Goal: Task Accomplishment & Management: Use online tool/utility

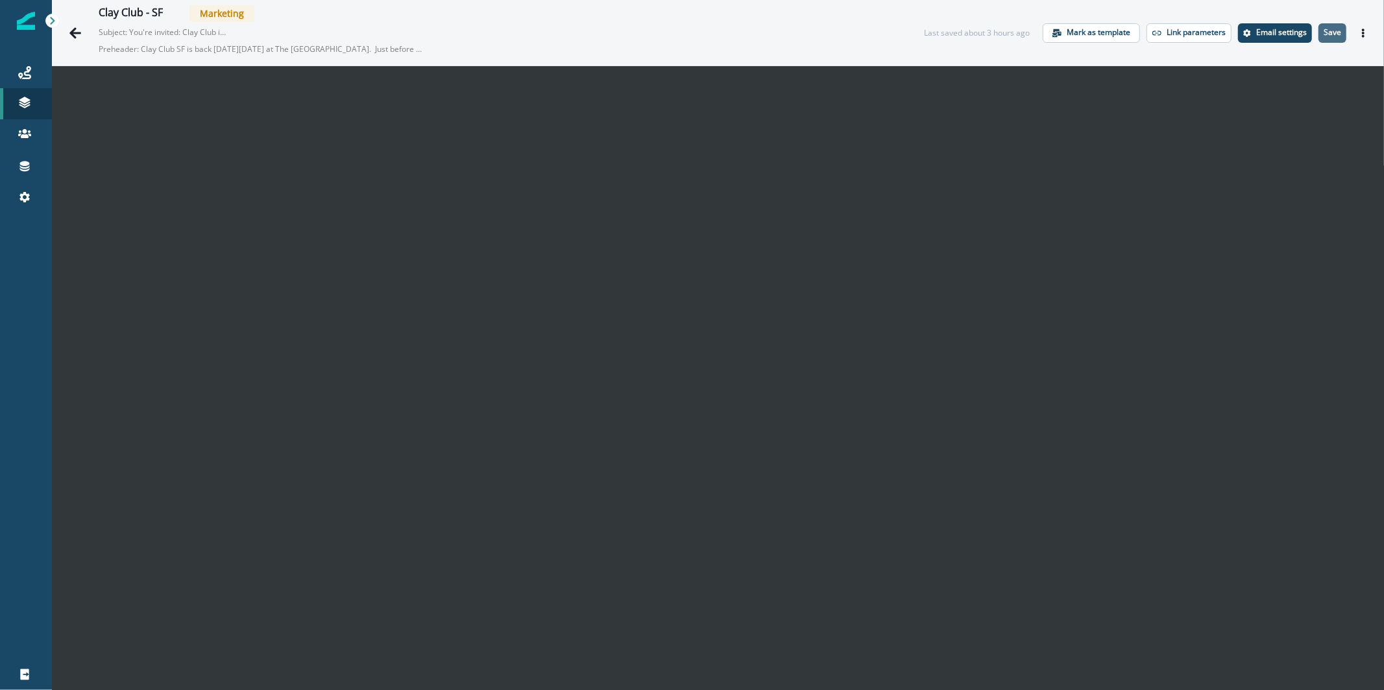
click at [1324, 36] on p "Save" at bounding box center [1333, 32] width 18 height 9
click at [79, 40] on button "Go back" at bounding box center [75, 33] width 26 height 26
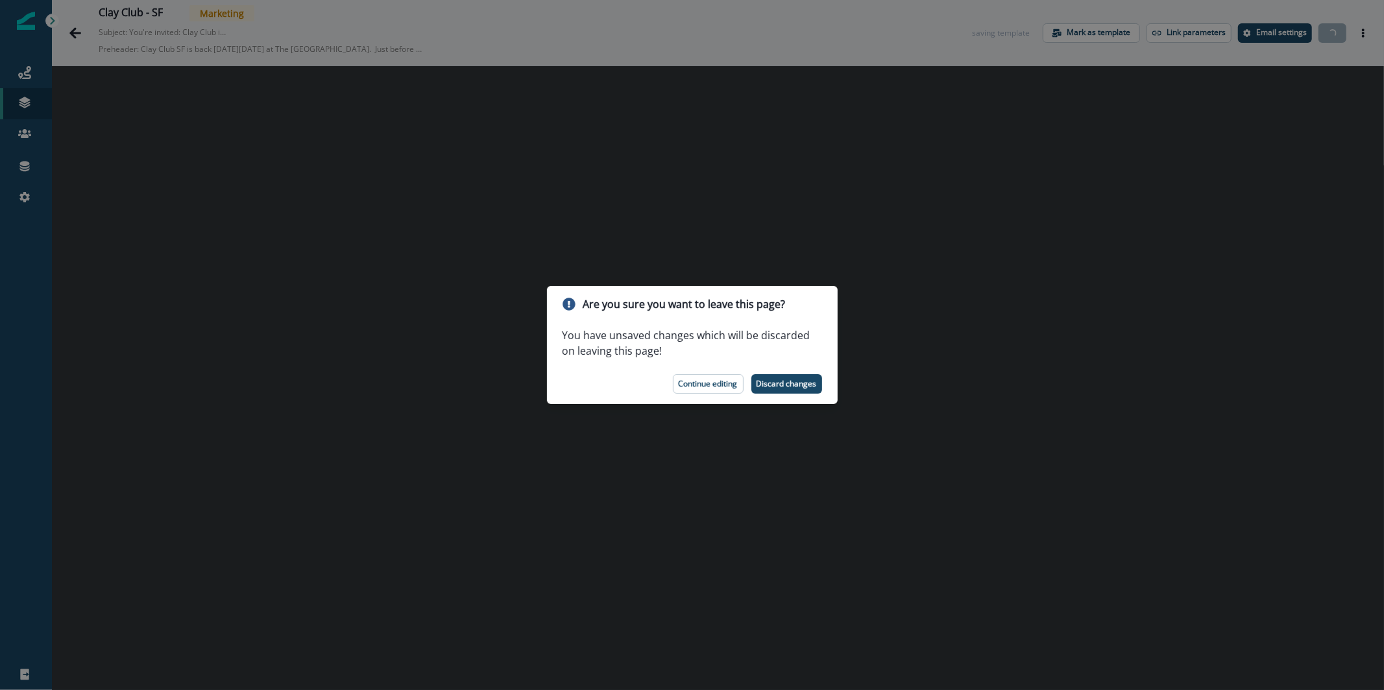
click at [728, 384] on p "Continue editing" at bounding box center [708, 384] width 59 height 9
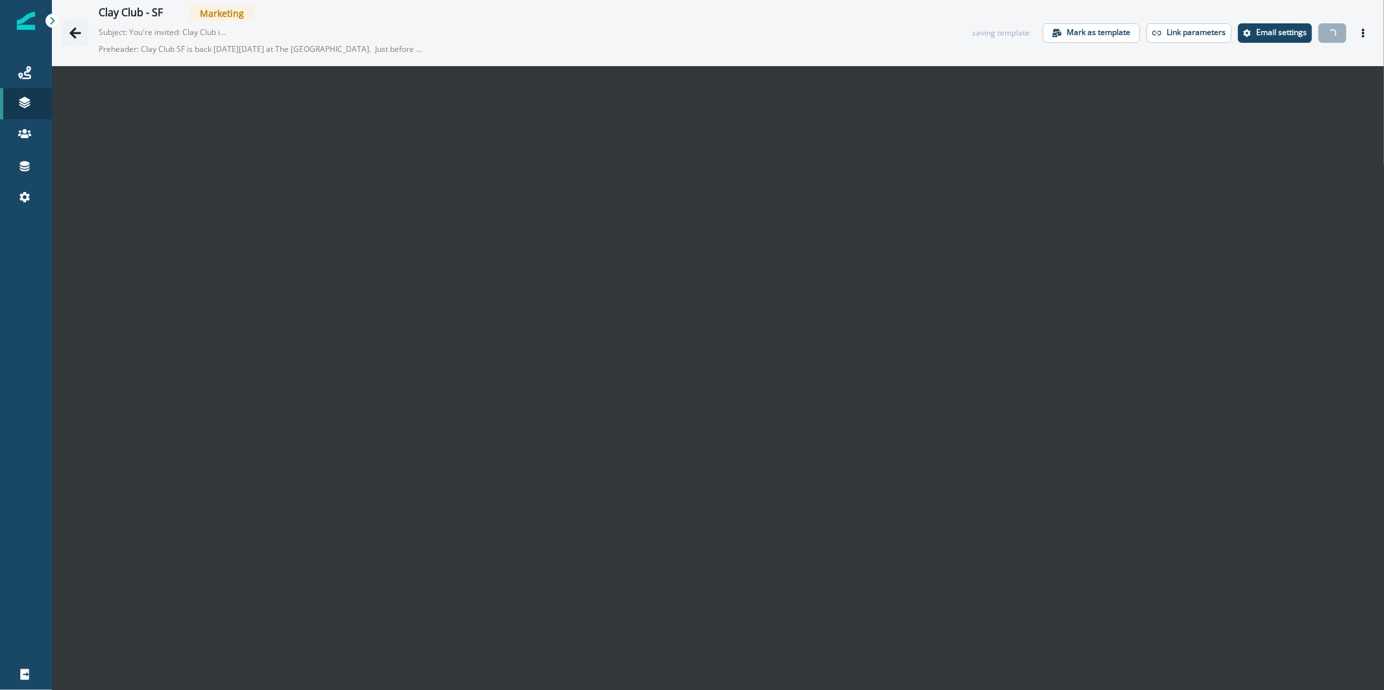
click at [78, 30] on icon "Go back" at bounding box center [75, 33] width 13 height 13
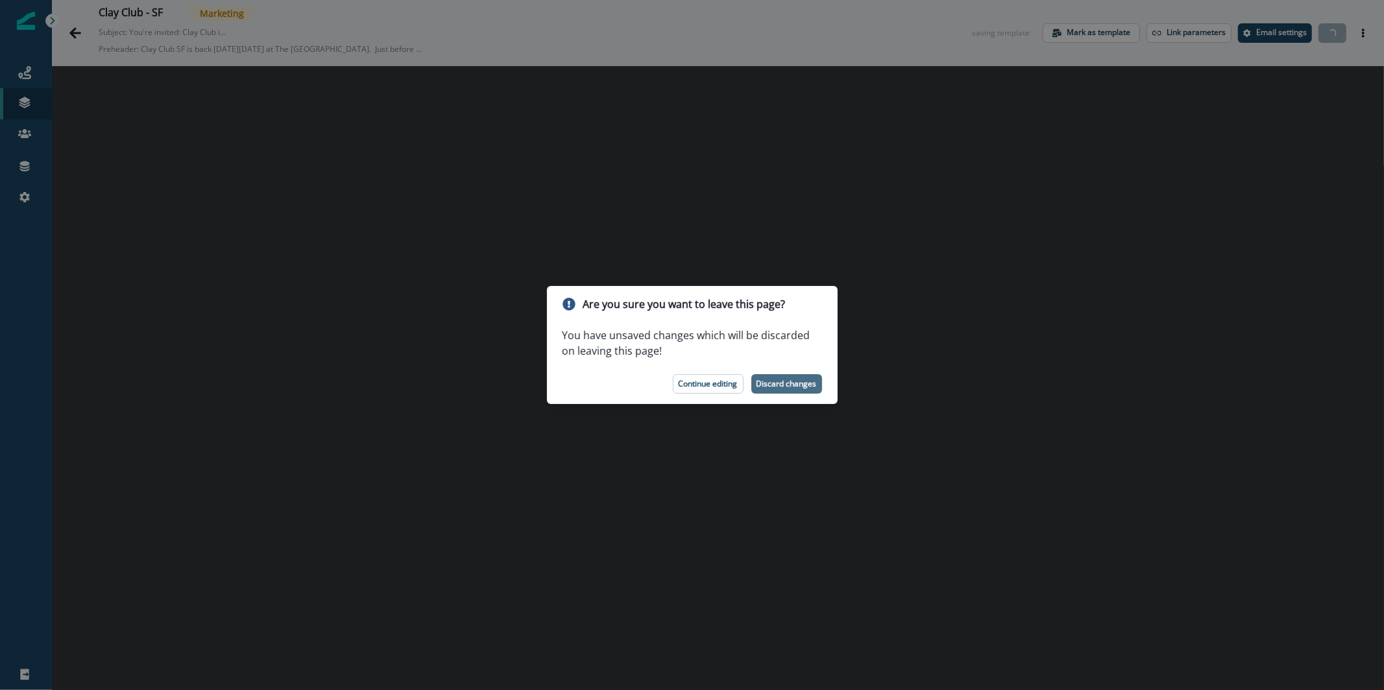
click at [798, 380] on p "Discard changes" at bounding box center [787, 384] width 60 height 9
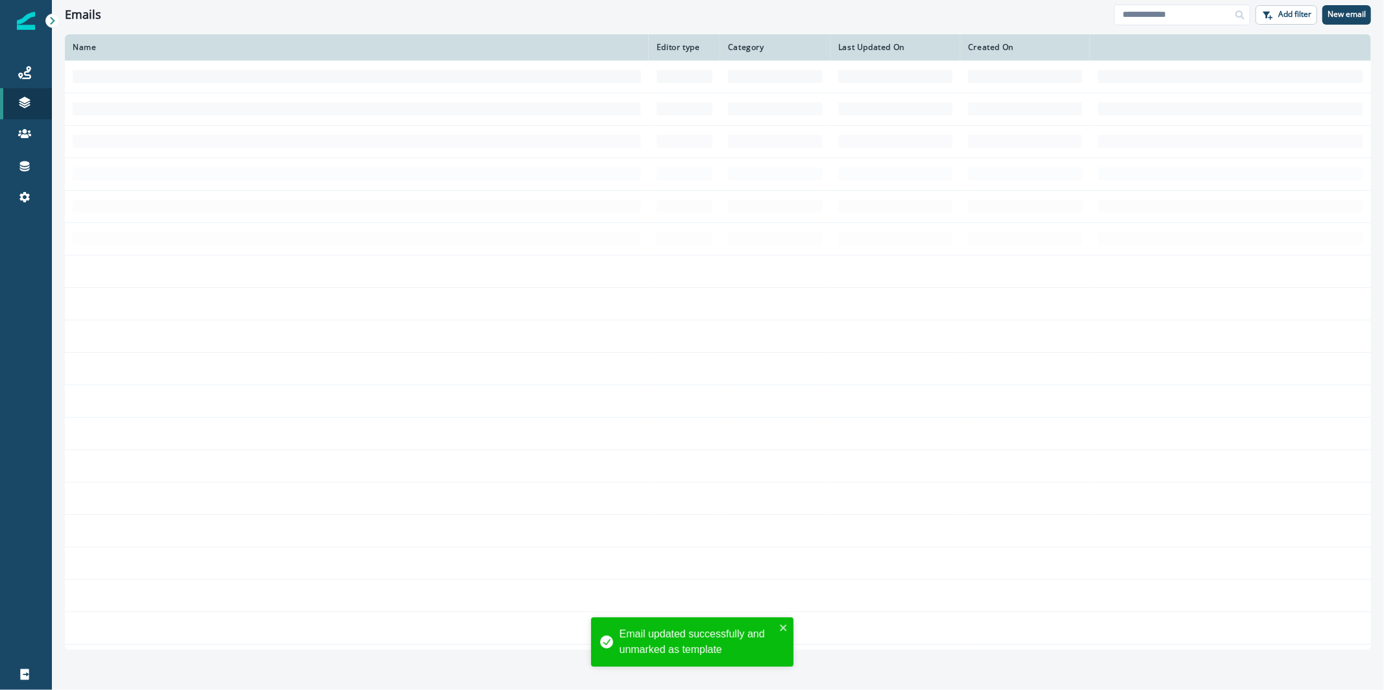
click at [312, 77] on td at bounding box center [357, 76] width 584 height 32
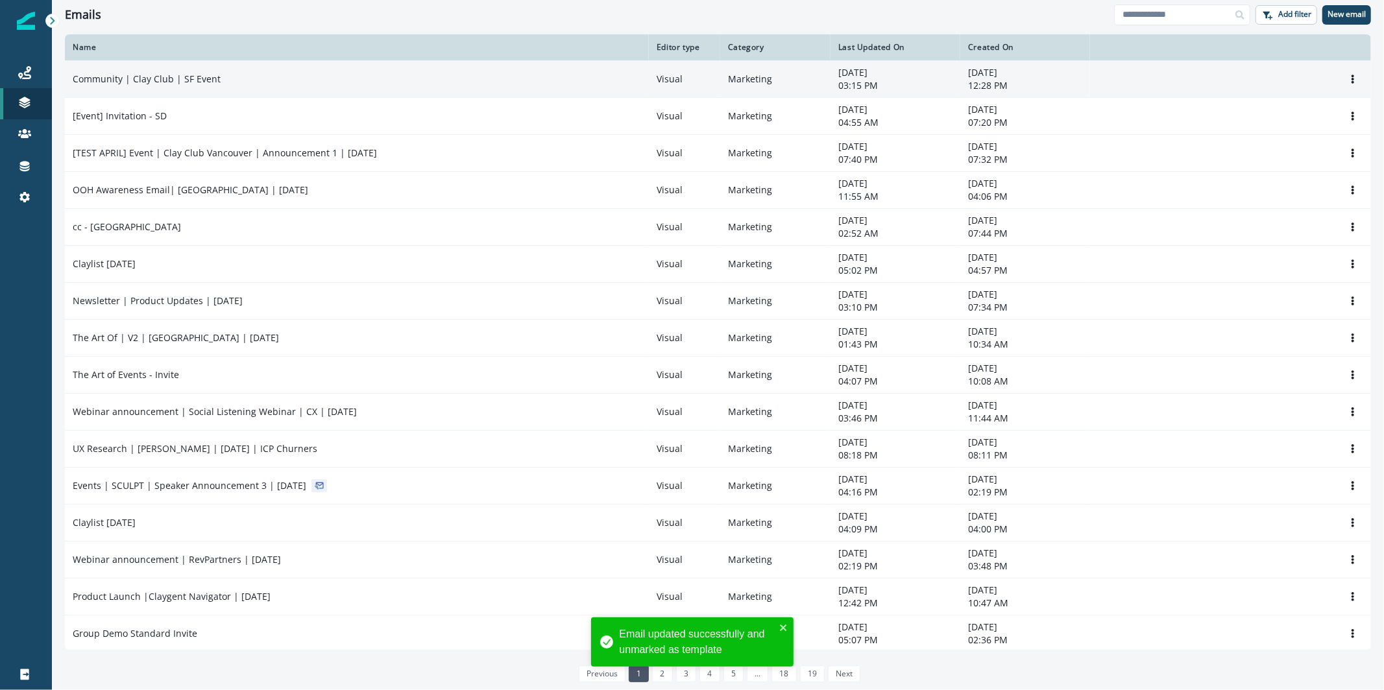
click at [344, 79] on div "Community | Clay Club | SF Event" at bounding box center [357, 79] width 568 height 13
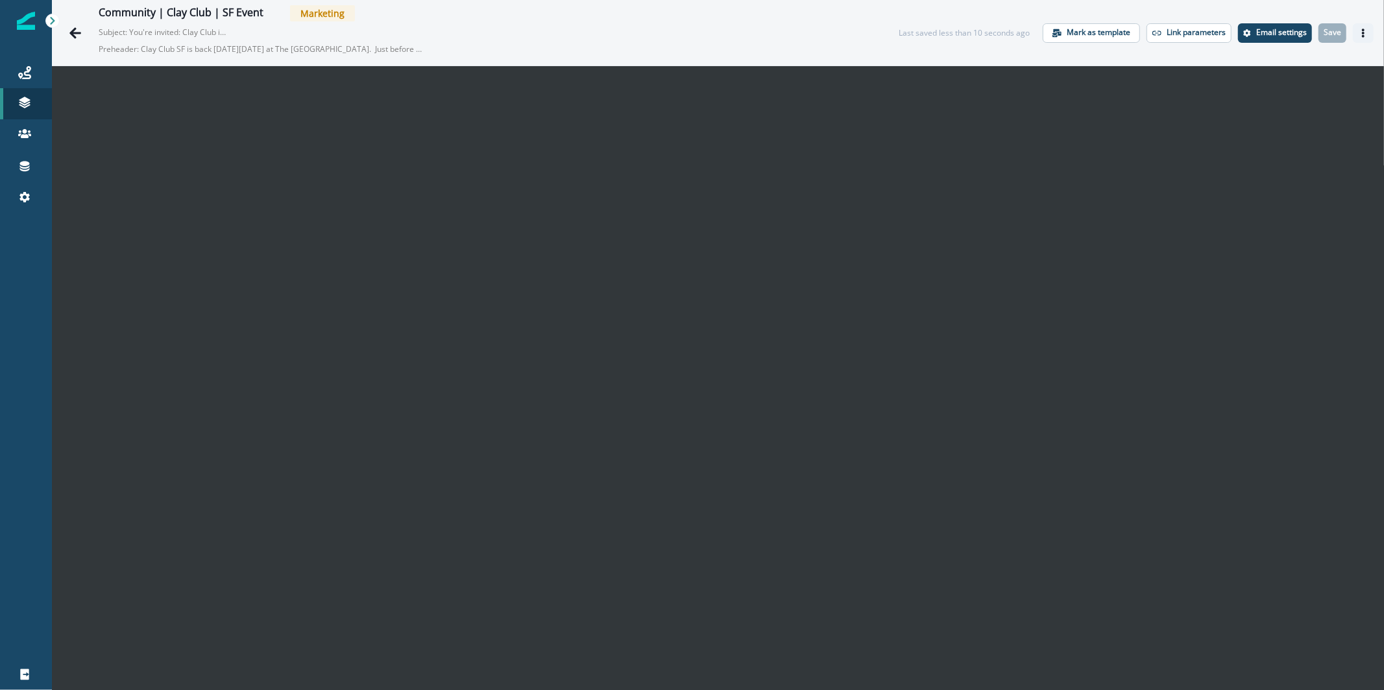
click at [1357, 24] on button "Actions" at bounding box center [1363, 32] width 21 height 19
click at [1285, 114] on button "Send test email" at bounding box center [1291, 111] width 144 height 23
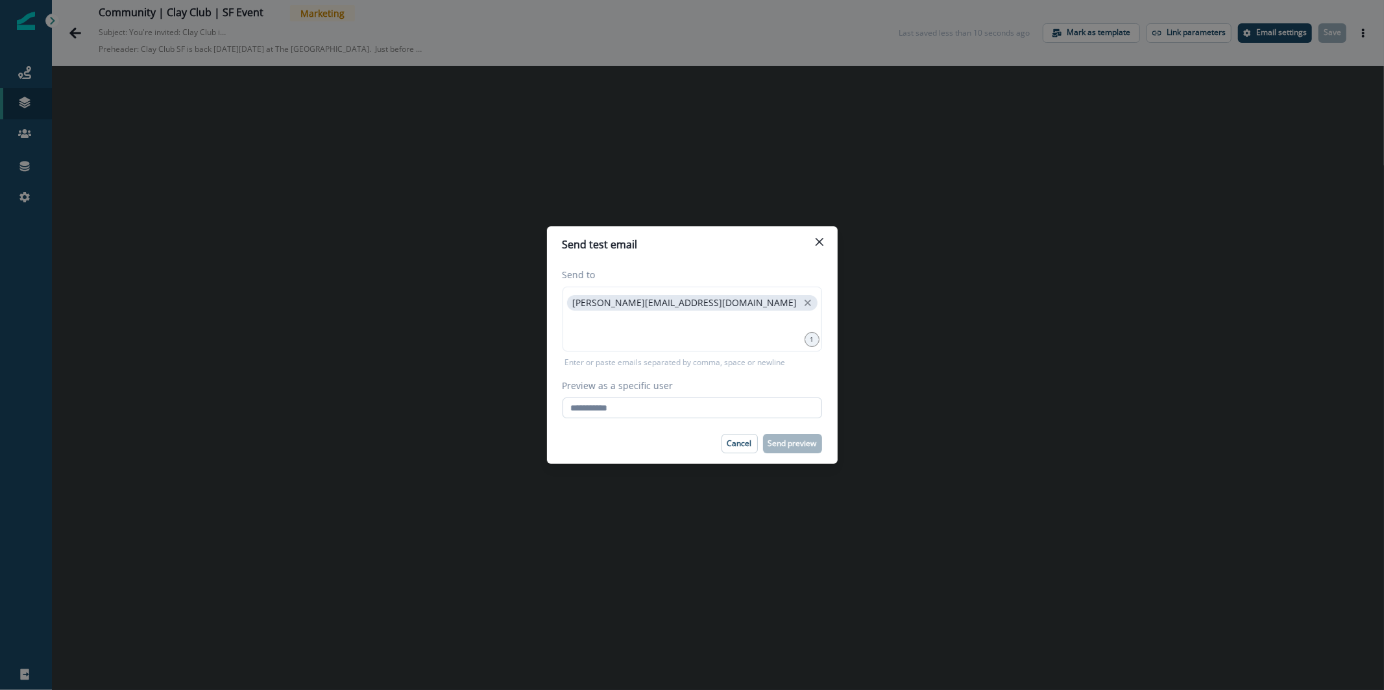
click at [694, 414] on input "Preview as a specific user" at bounding box center [693, 408] width 260 height 21
click at [740, 413] on input "**********" at bounding box center [693, 408] width 260 height 21
click at [735, 417] on input "**********" at bounding box center [693, 408] width 260 height 21
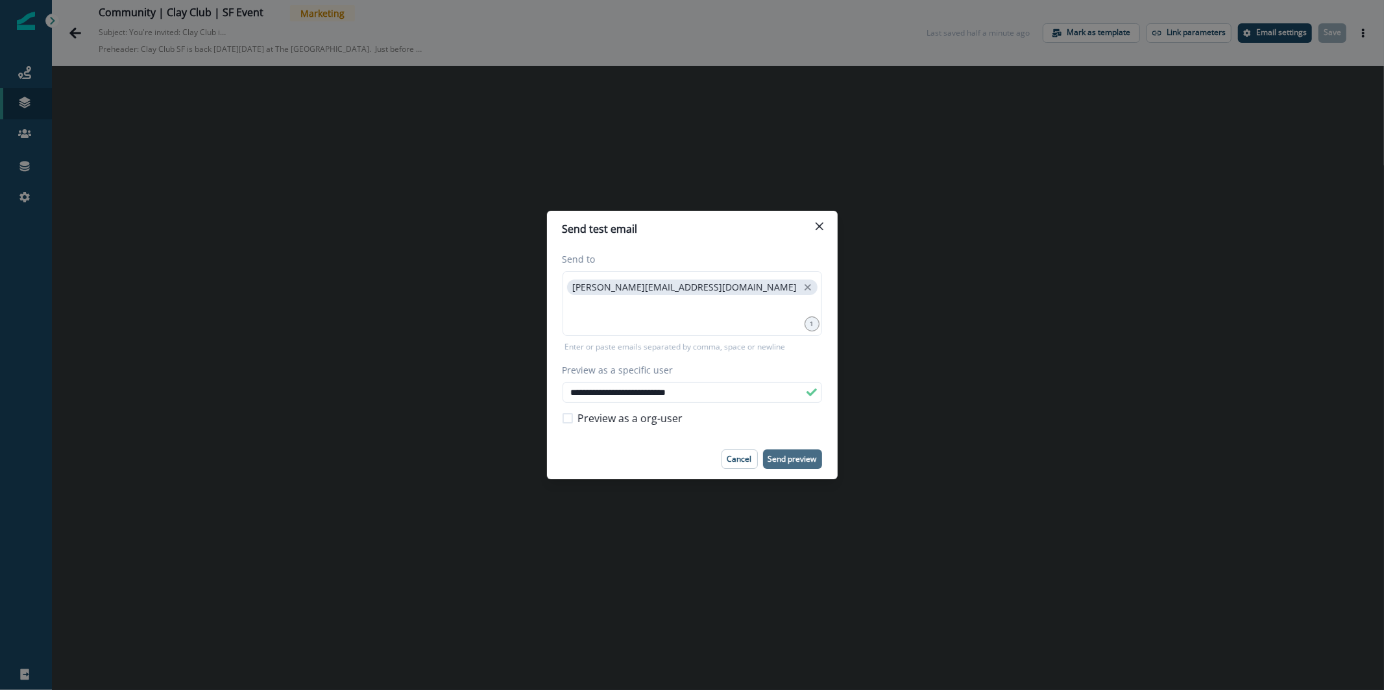
type input "**********"
click at [794, 455] on p "Send preview" at bounding box center [792, 459] width 49 height 9
click at [822, 226] on icon "Close" at bounding box center [820, 227] width 8 height 8
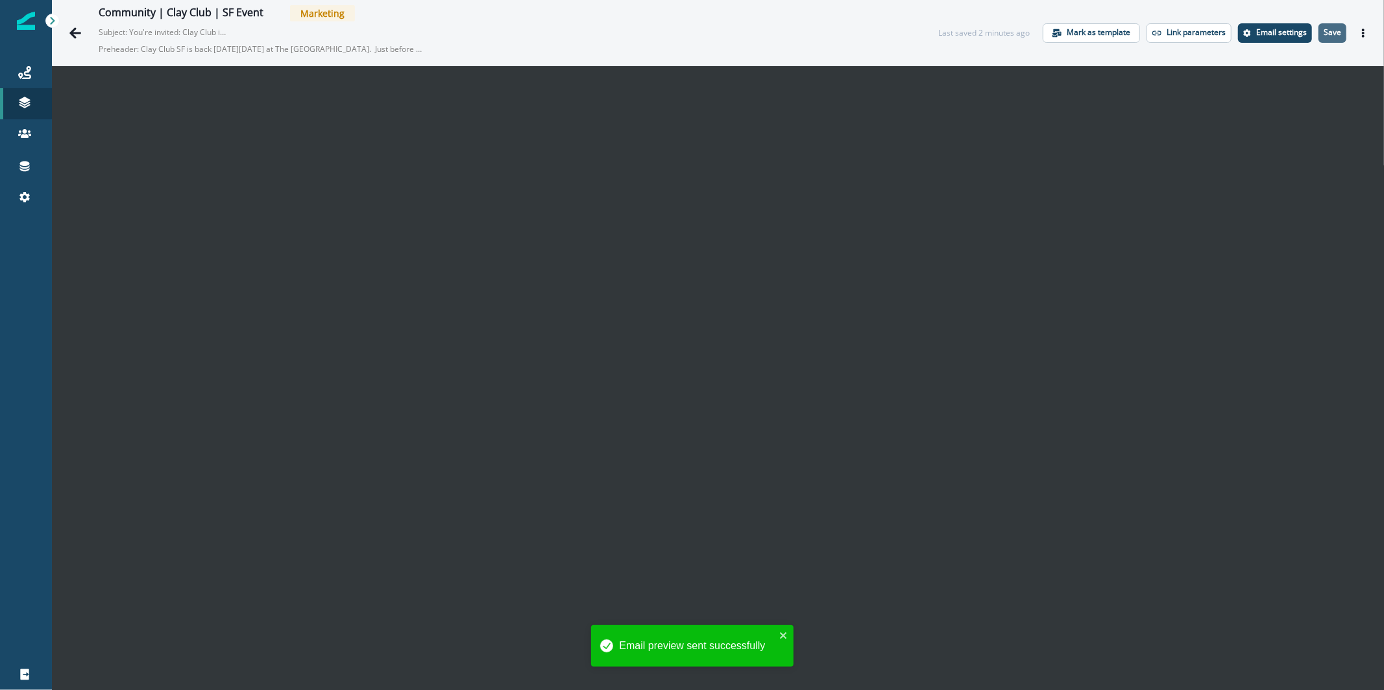
click at [1324, 29] on p "Save" at bounding box center [1333, 32] width 18 height 9
click at [1359, 33] on icon "Actions" at bounding box center [1363, 33] width 9 height 9
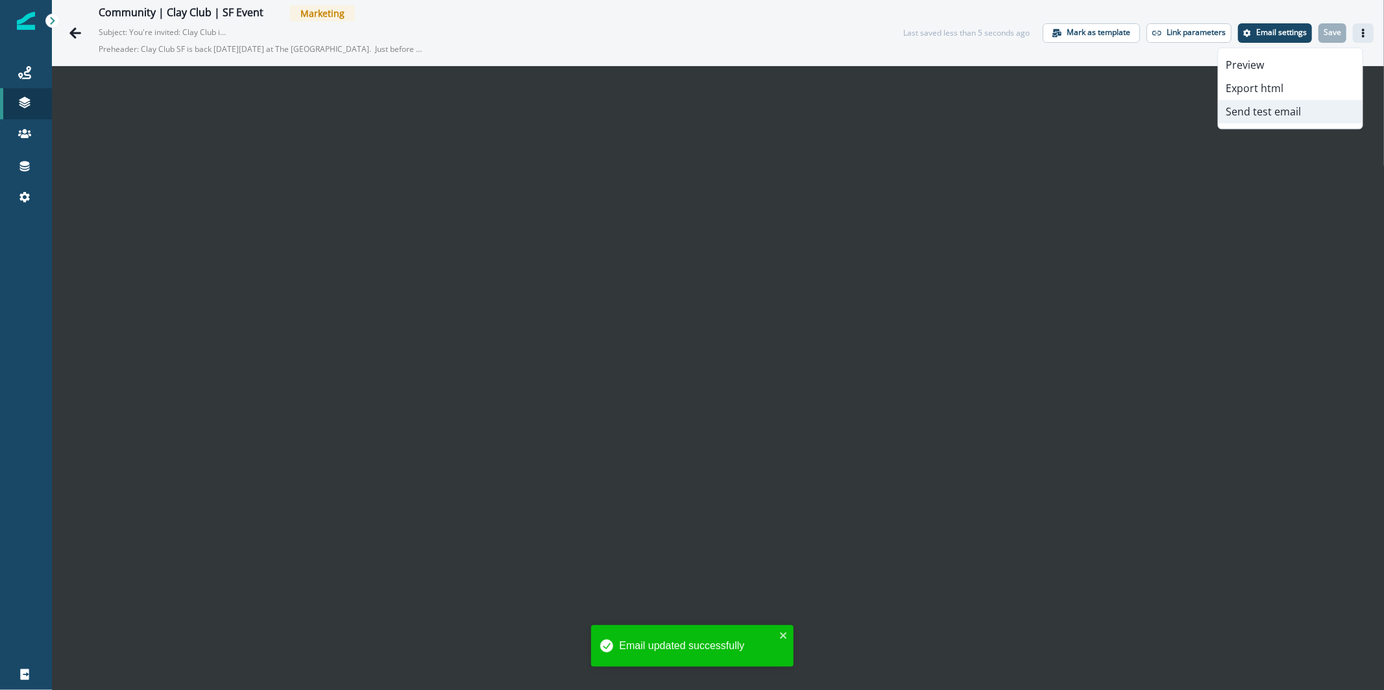
click at [1299, 113] on button "Send test email" at bounding box center [1291, 111] width 144 height 23
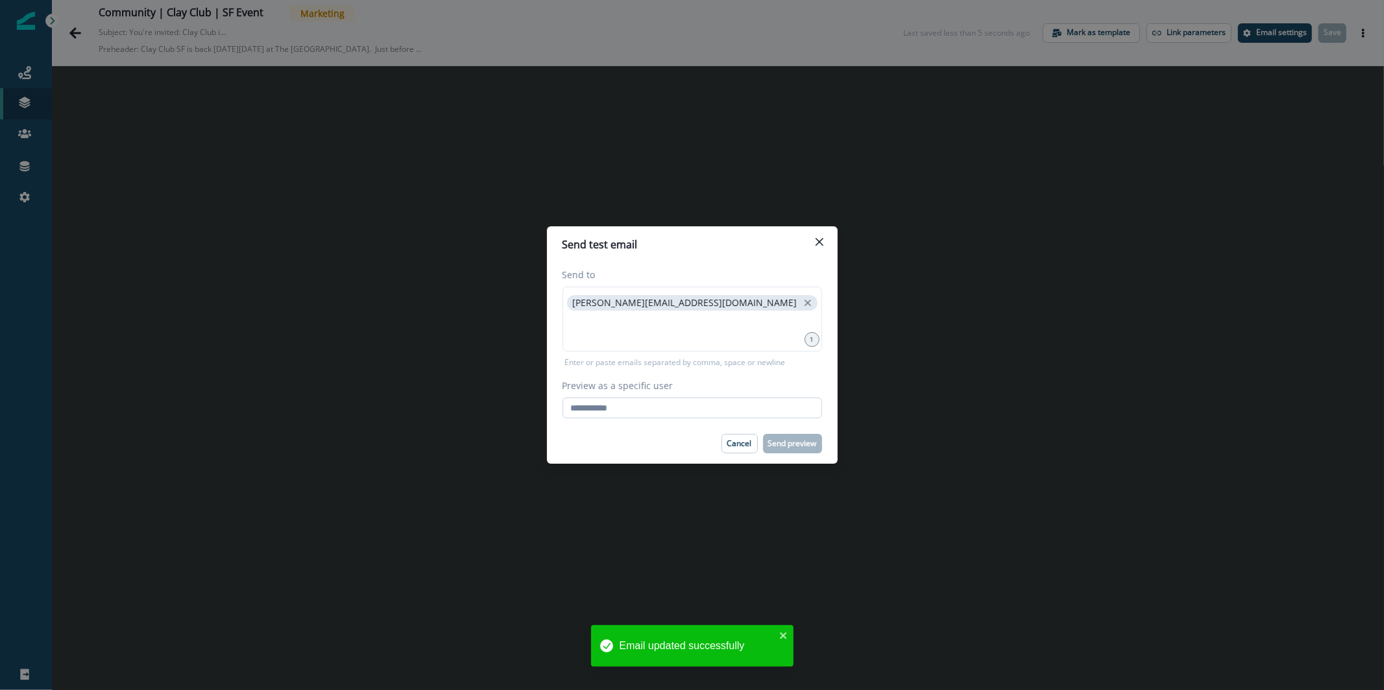
click at [767, 411] on input "Preview as a specific user" at bounding box center [693, 408] width 260 height 21
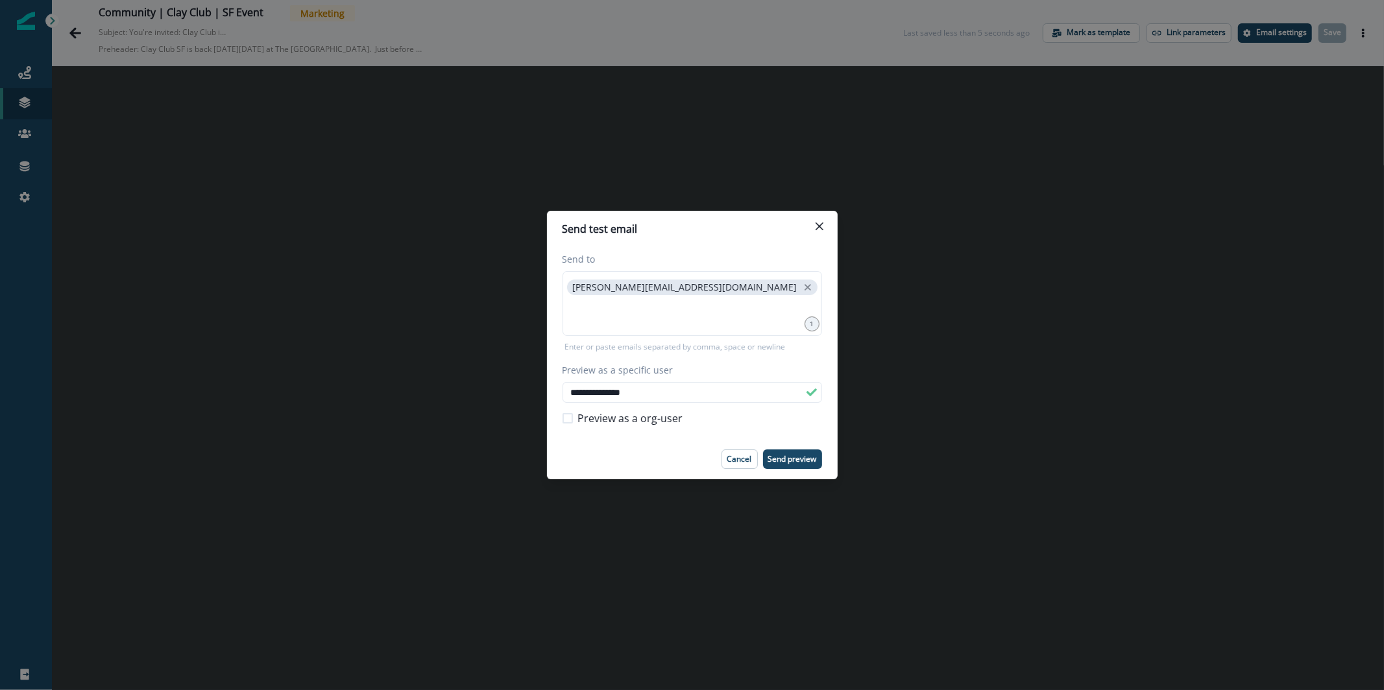
type input "**********"
click at [794, 475] on footer "Cancel Send preview" at bounding box center [692, 459] width 291 height 40
click at [796, 456] on p "Send preview" at bounding box center [792, 459] width 49 height 9
click at [812, 241] on header "Send test email" at bounding box center [692, 229] width 291 height 36
click at [818, 226] on icon "Close" at bounding box center [820, 227] width 8 height 8
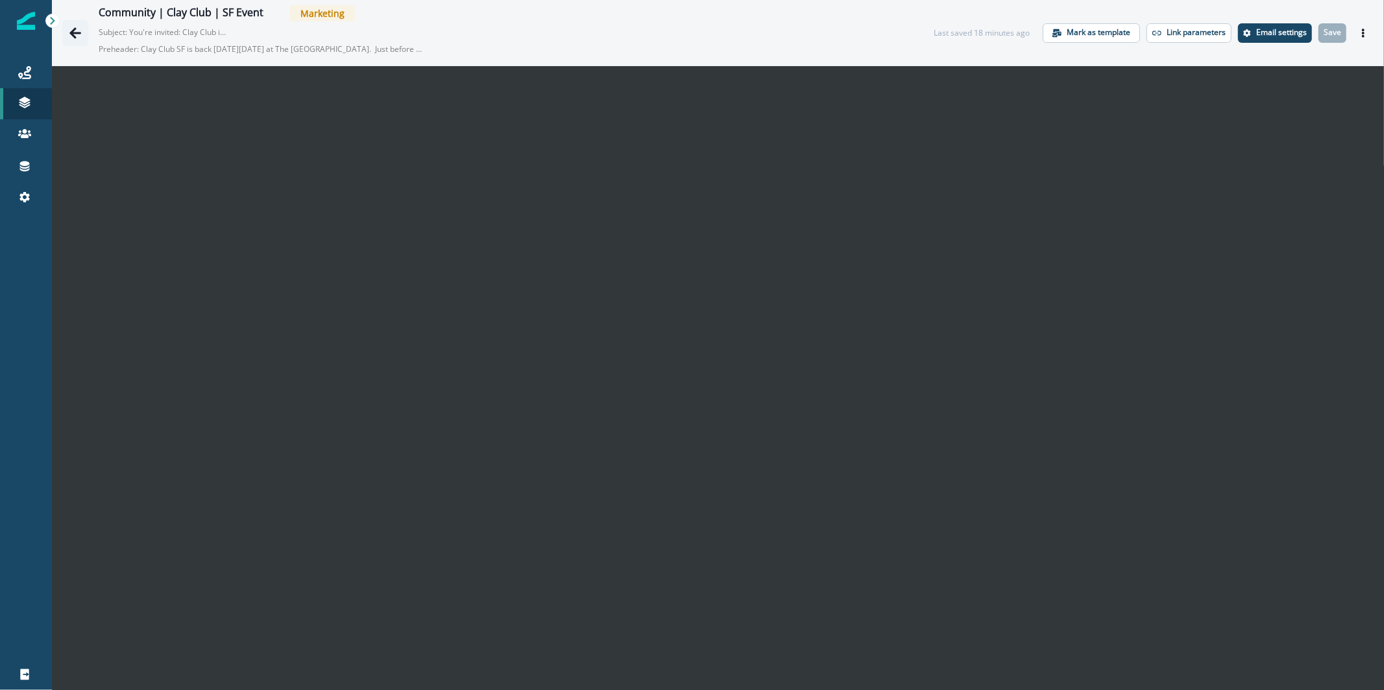
click at [75, 34] on icon "Go back" at bounding box center [75, 33] width 13 height 13
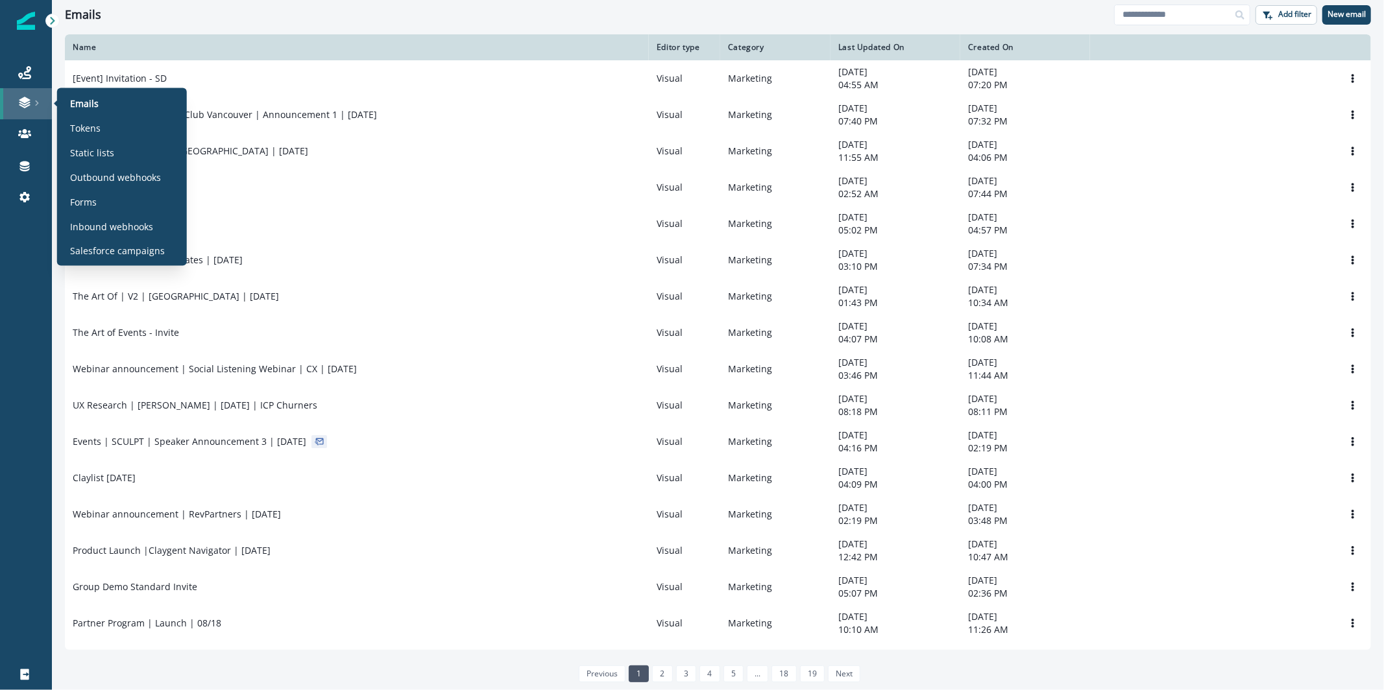
click at [21, 105] on icon at bounding box center [24, 106] width 11 height 4
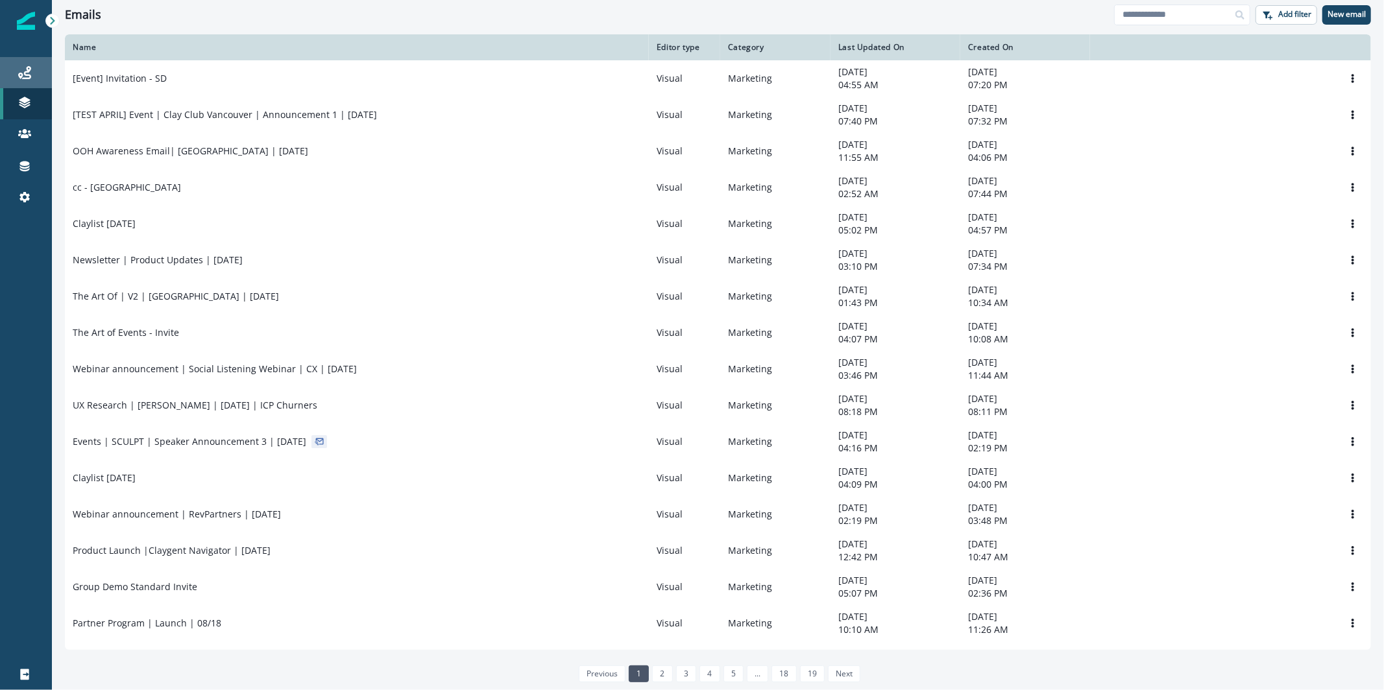
click at [32, 74] on div "Journeys" at bounding box center [26, 73] width 42 height 16
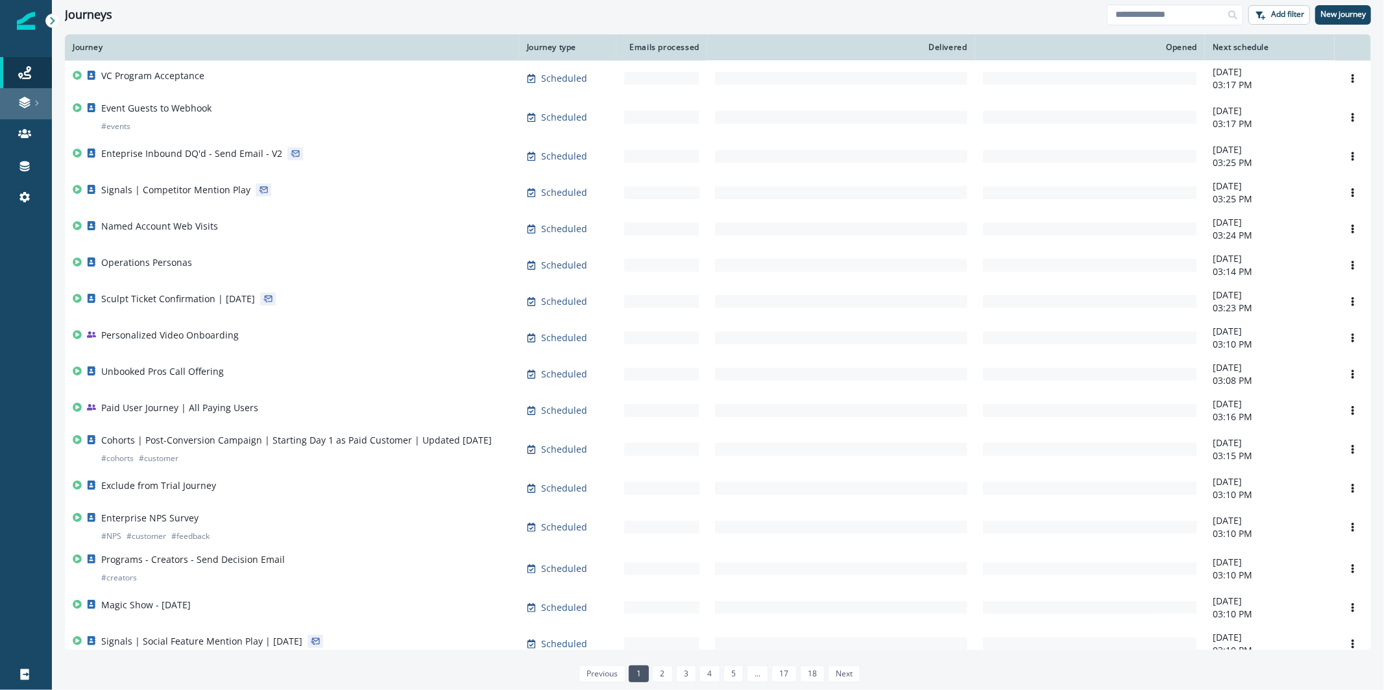
click at [9, 99] on div at bounding box center [26, 102] width 42 height 13
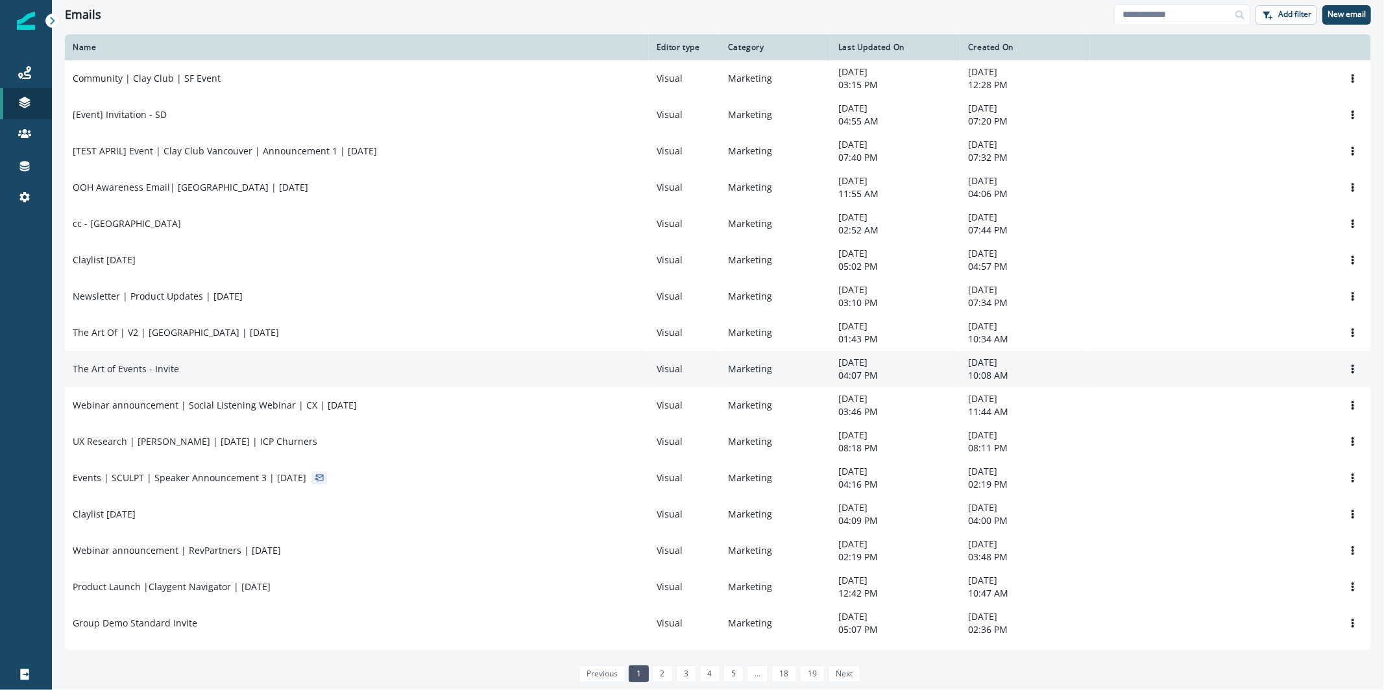
click at [317, 376] on div "The Art of Events - Invite" at bounding box center [357, 369] width 568 height 13
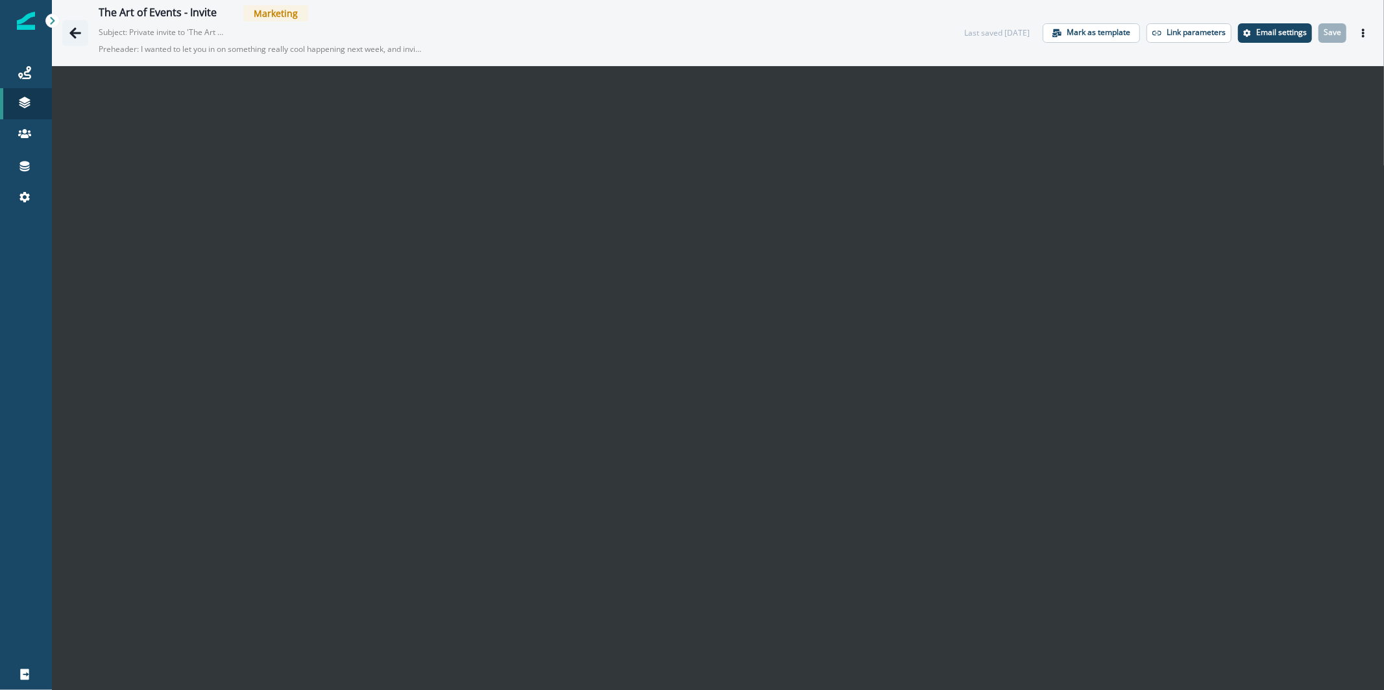
click at [82, 29] on button "Go back" at bounding box center [75, 33] width 26 height 26
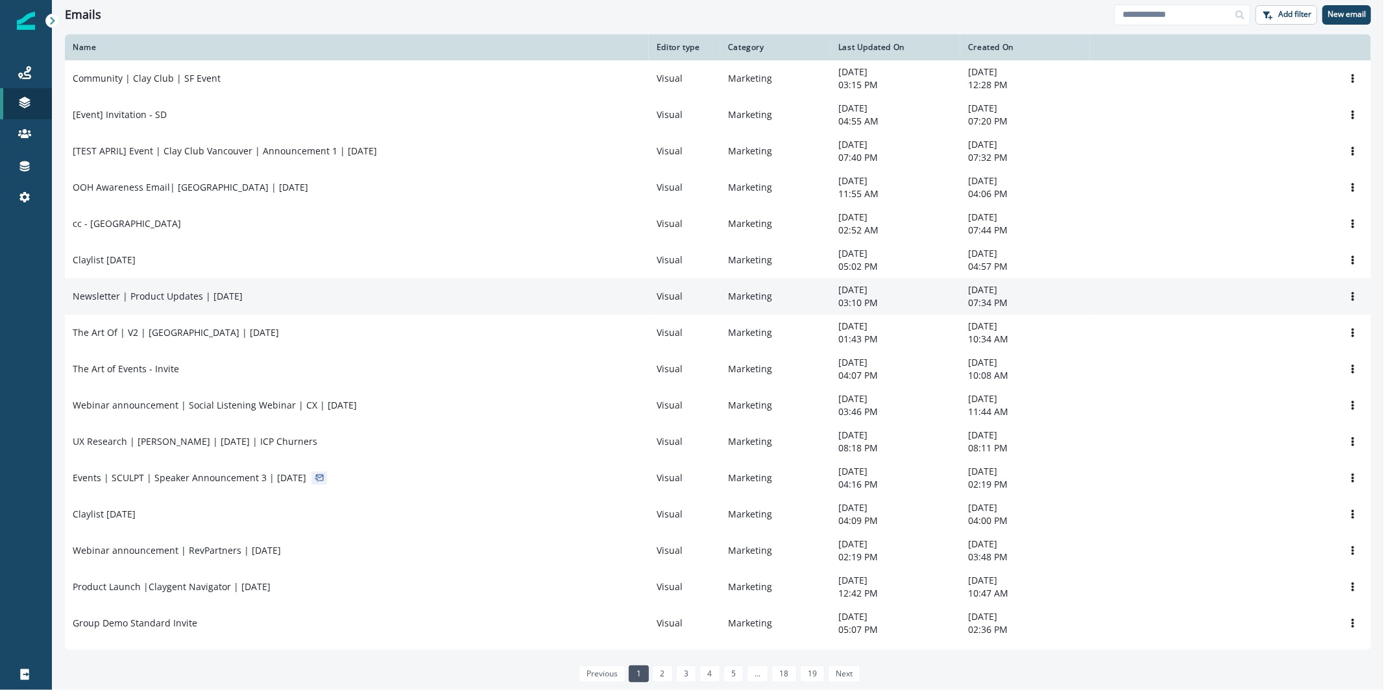
click at [379, 303] on div "Newsletter | Product Updates | [DATE]" at bounding box center [357, 296] width 568 height 13
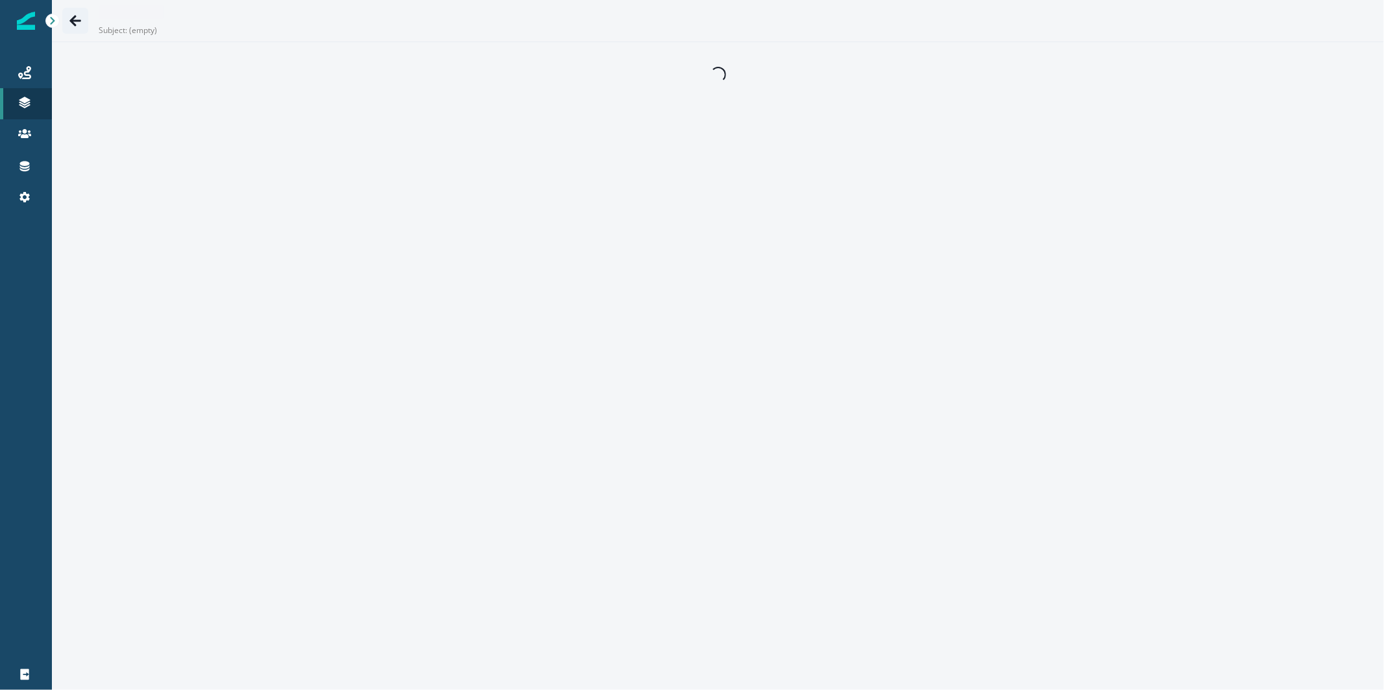
click at [78, 26] on icon "Go back" at bounding box center [75, 20] width 13 height 13
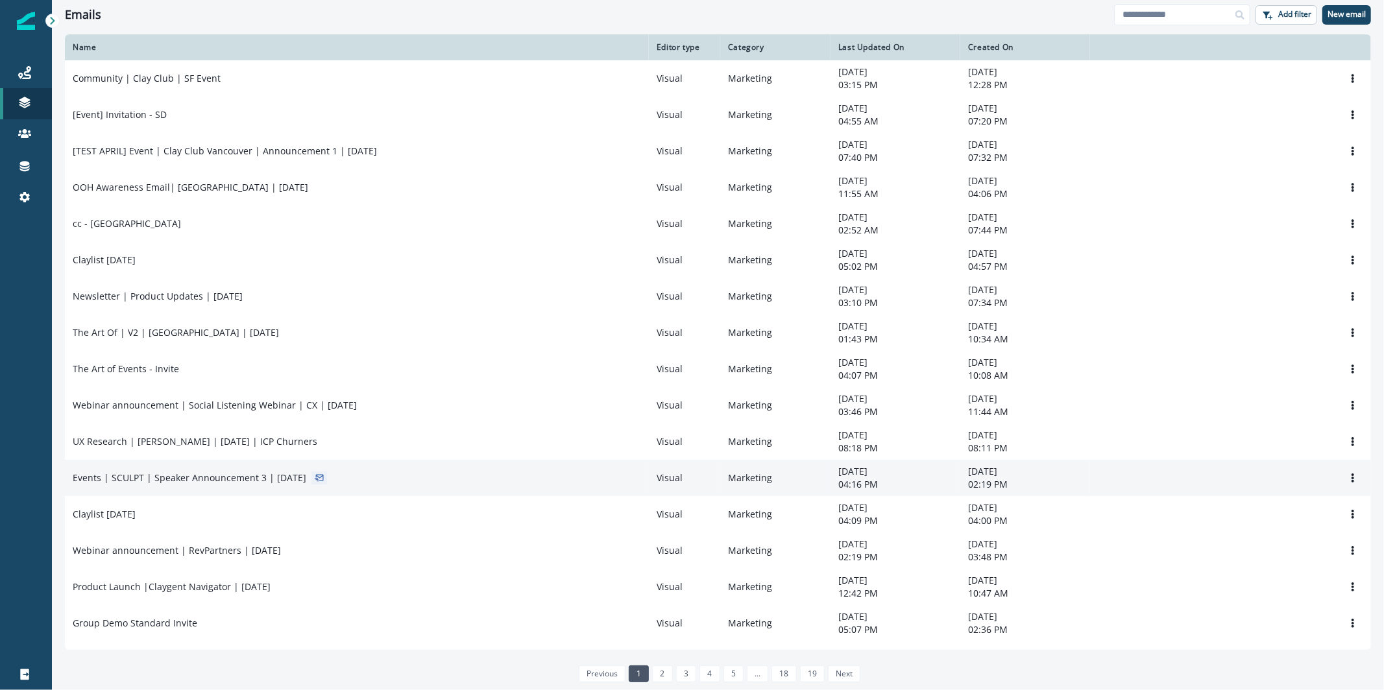
click at [482, 483] on div "Events | SCULPT | Speaker Announcement 3 | [DATE]" at bounding box center [357, 478] width 568 height 13
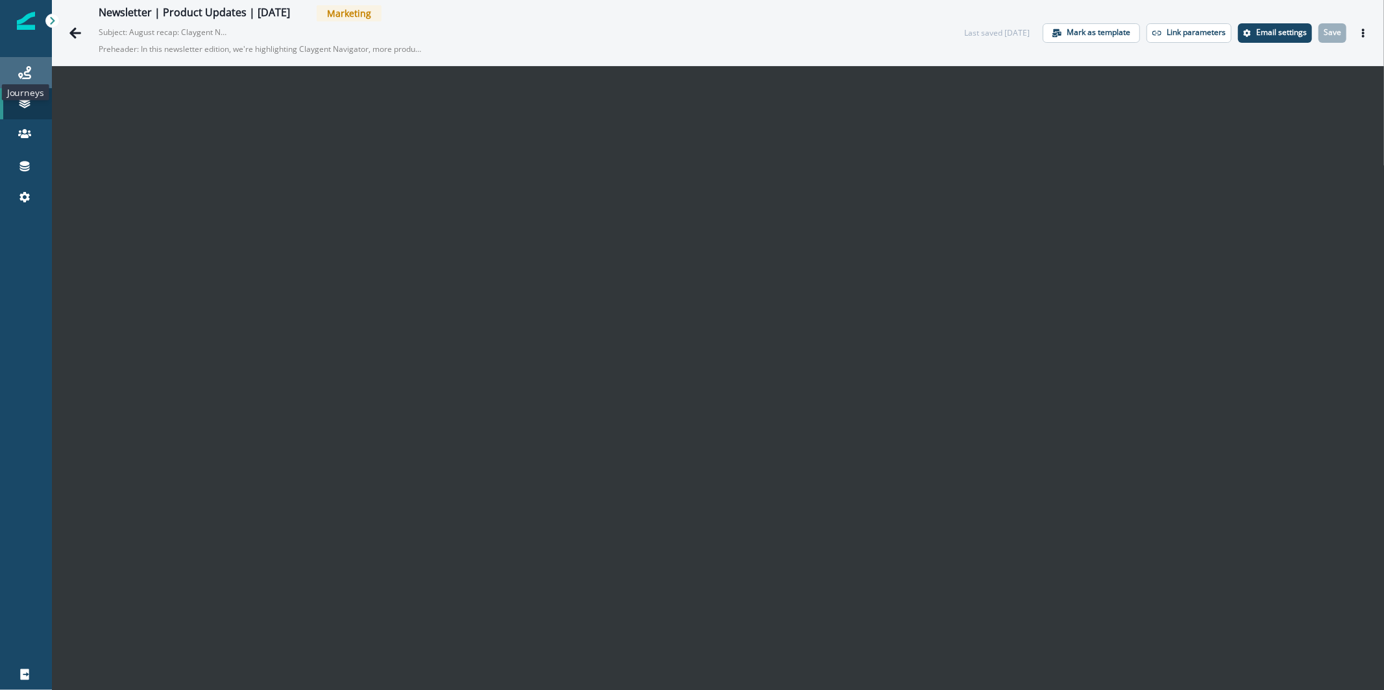
click at [23, 75] on icon at bounding box center [24, 72] width 13 height 13
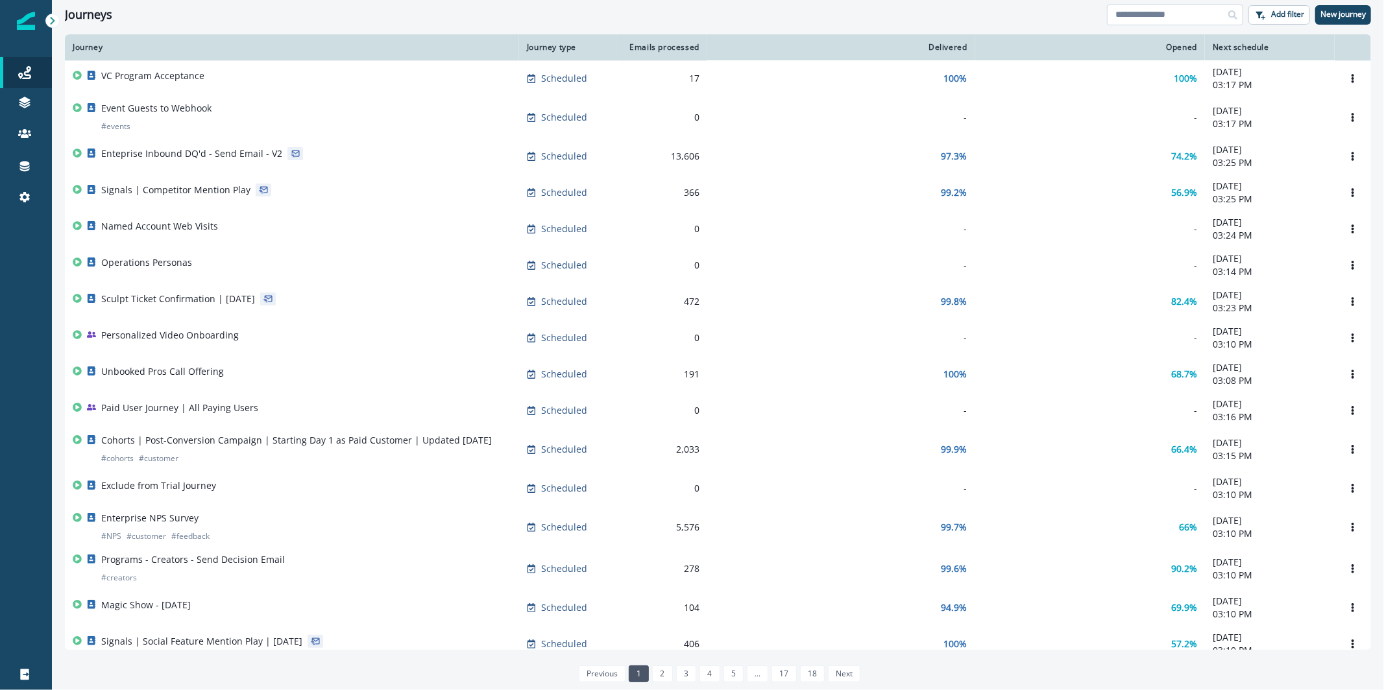
click at [1171, 10] on input at bounding box center [1175, 15] width 136 height 21
type input "**********"
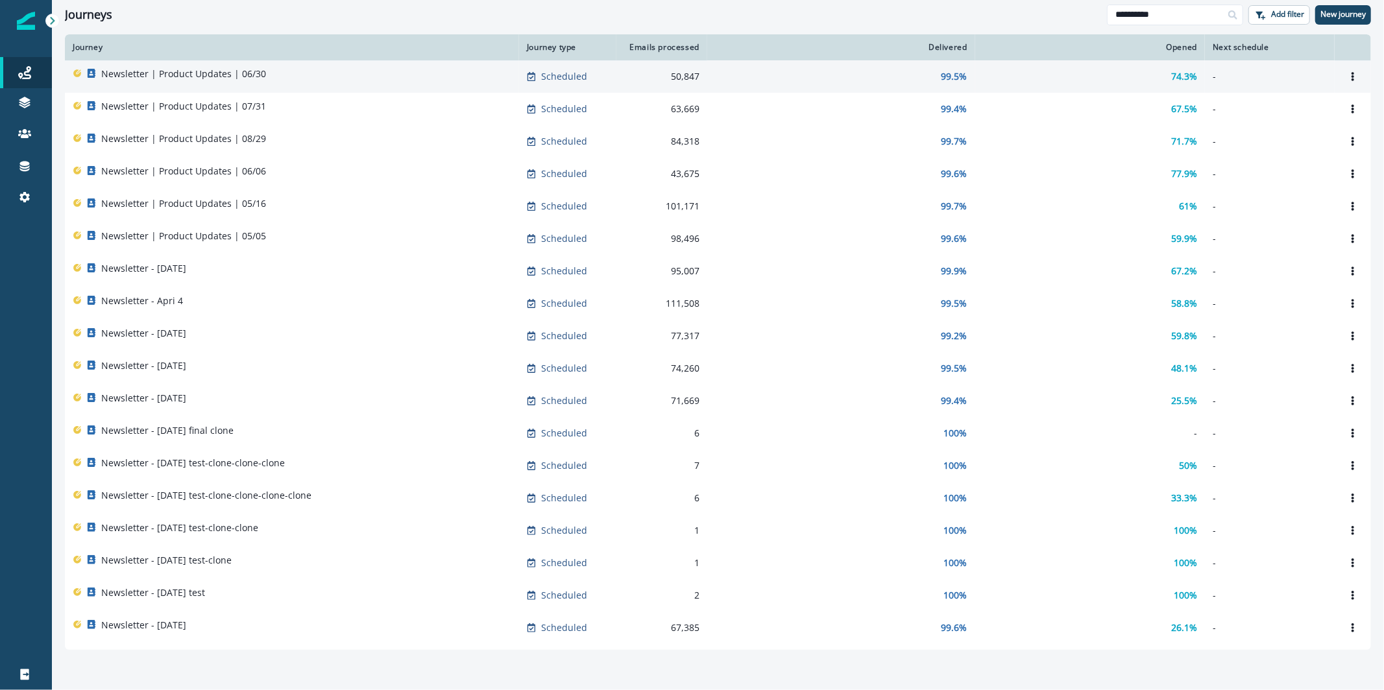
click at [197, 69] on p "Newsletter | Product Updates | 06/30" at bounding box center [183, 73] width 165 height 13
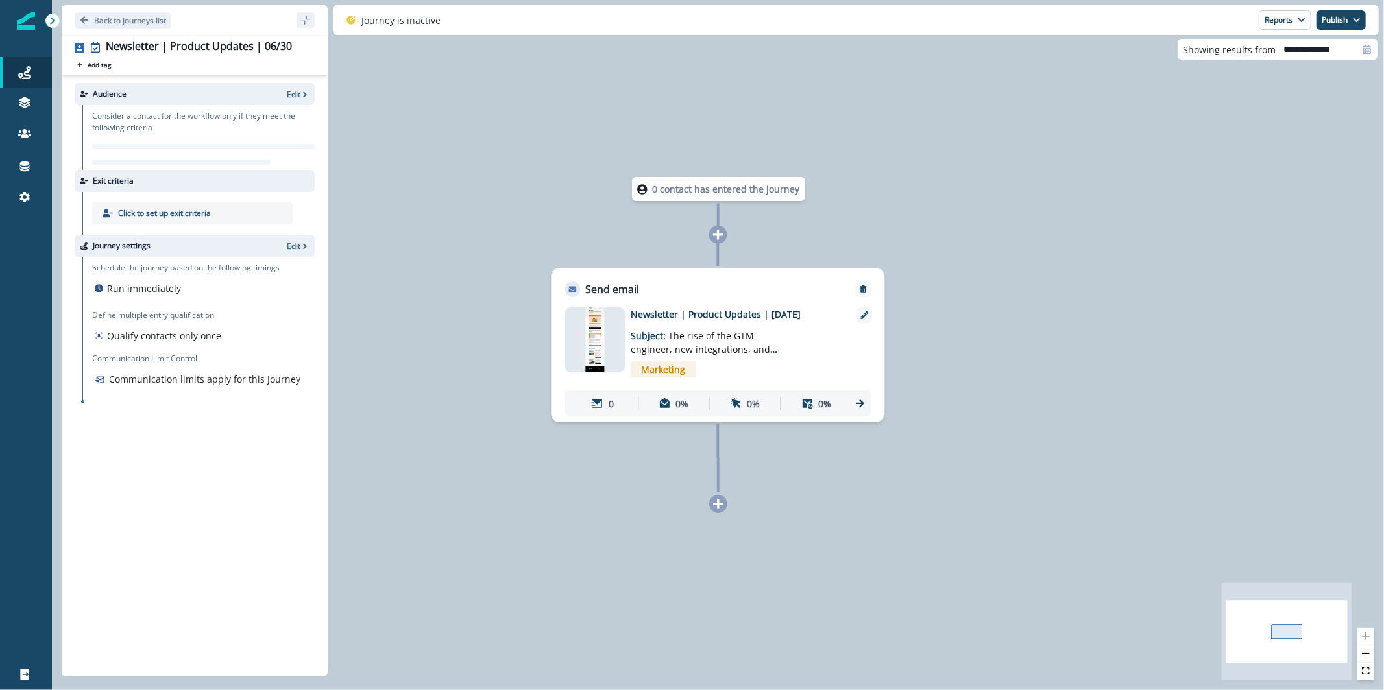
click at [600, 347] on img at bounding box center [595, 340] width 18 height 65
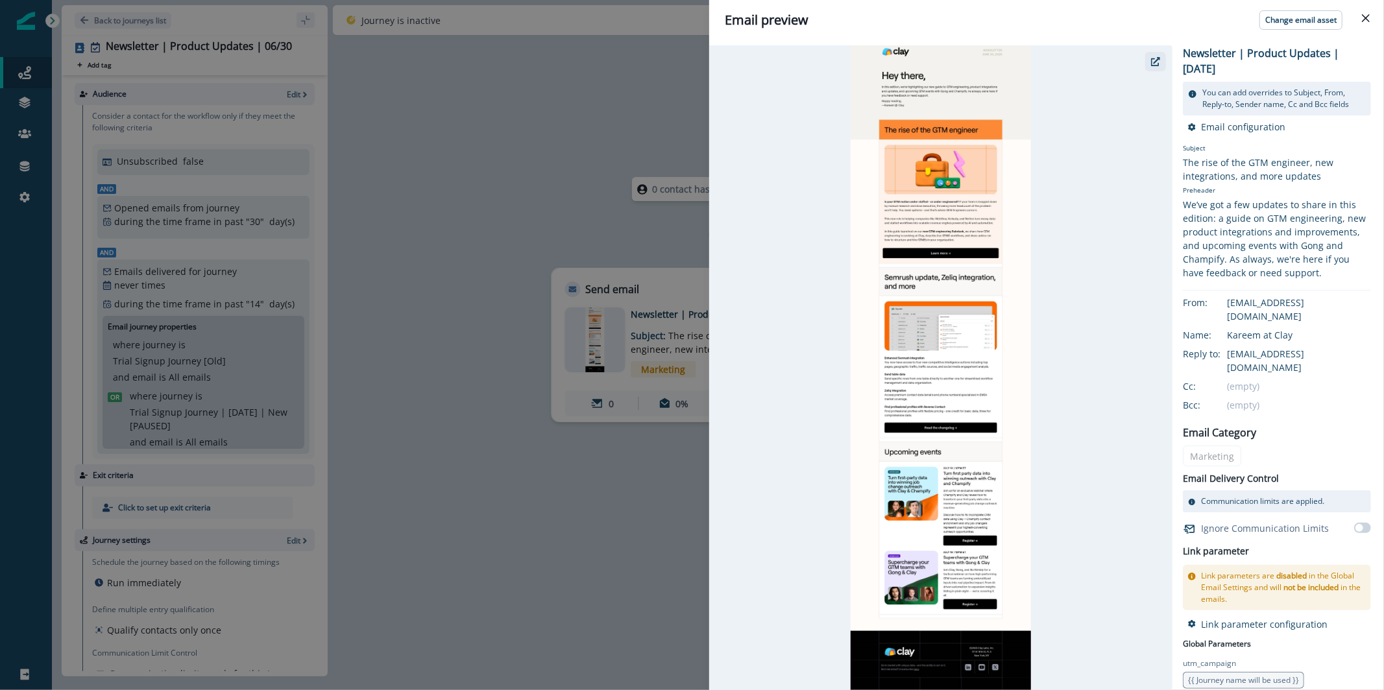
click at [1156, 64] on icon "button" at bounding box center [1155, 61] width 9 height 9
click at [653, 101] on div "Email preview Change email asset Newsletter | Product Updates | June 30 You can…" at bounding box center [692, 345] width 1384 height 690
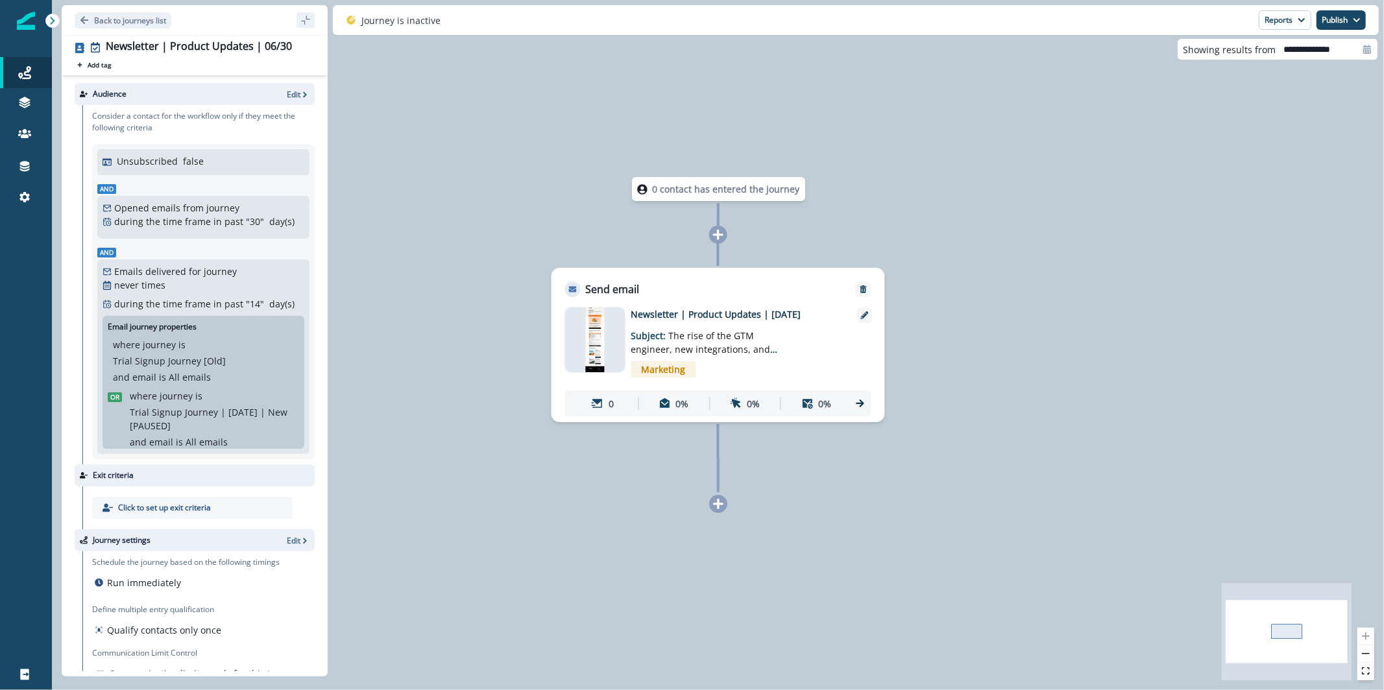
click at [604, 347] on div at bounding box center [595, 340] width 60 height 65
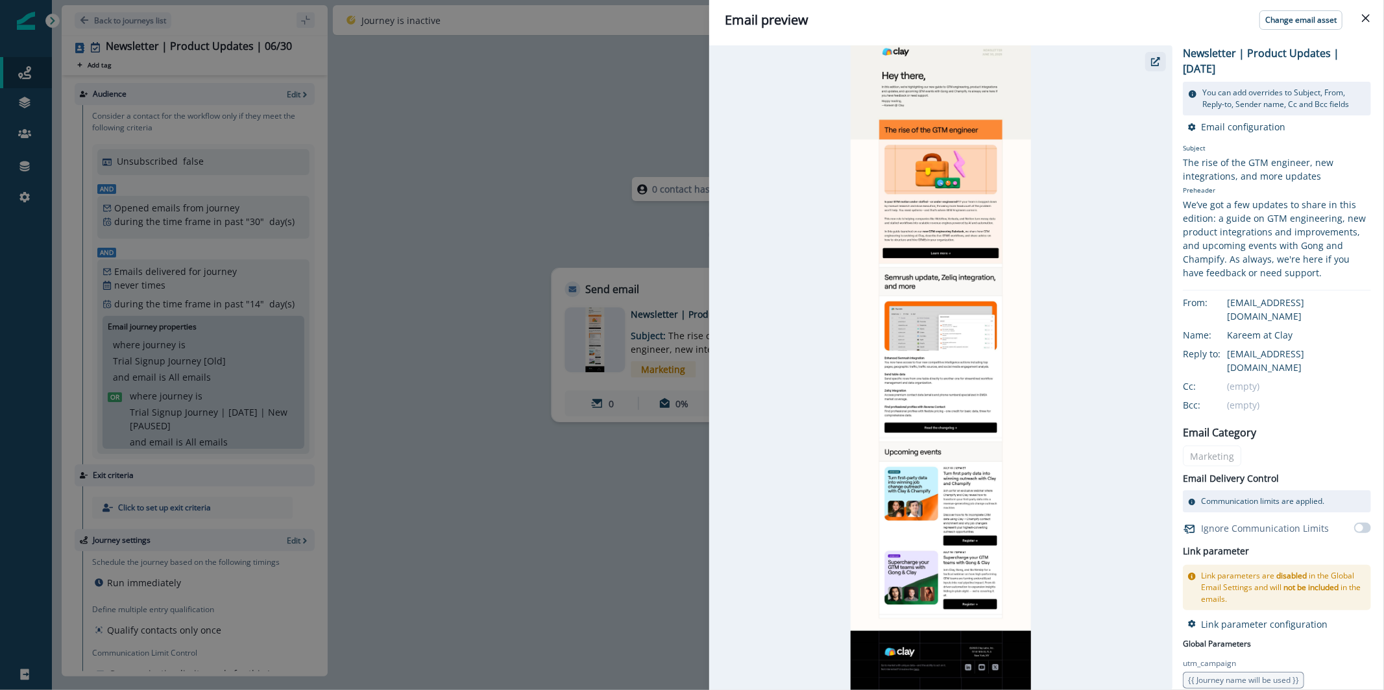
click at [1156, 58] on icon "button" at bounding box center [1155, 61] width 9 height 9
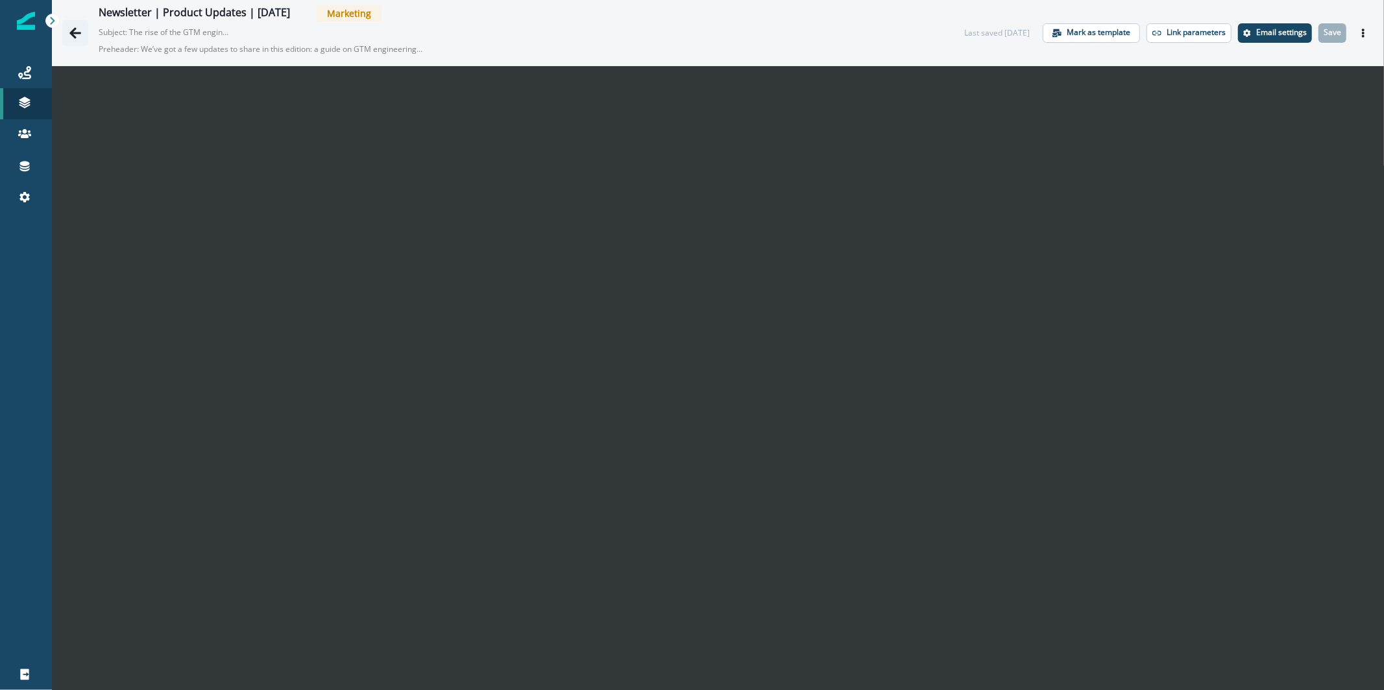
click at [82, 35] on button "Go back" at bounding box center [75, 33] width 26 height 26
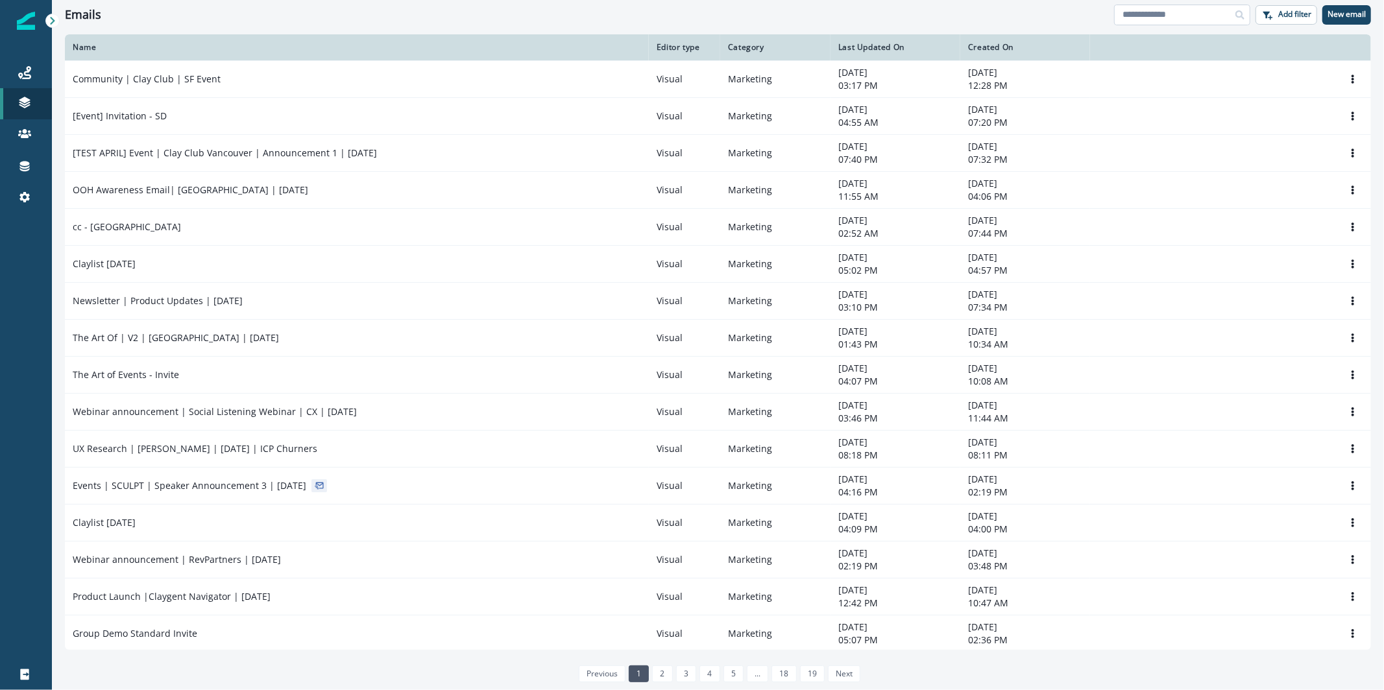
click at [1140, 19] on input at bounding box center [1182, 15] width 136 height 21
type input "**********"
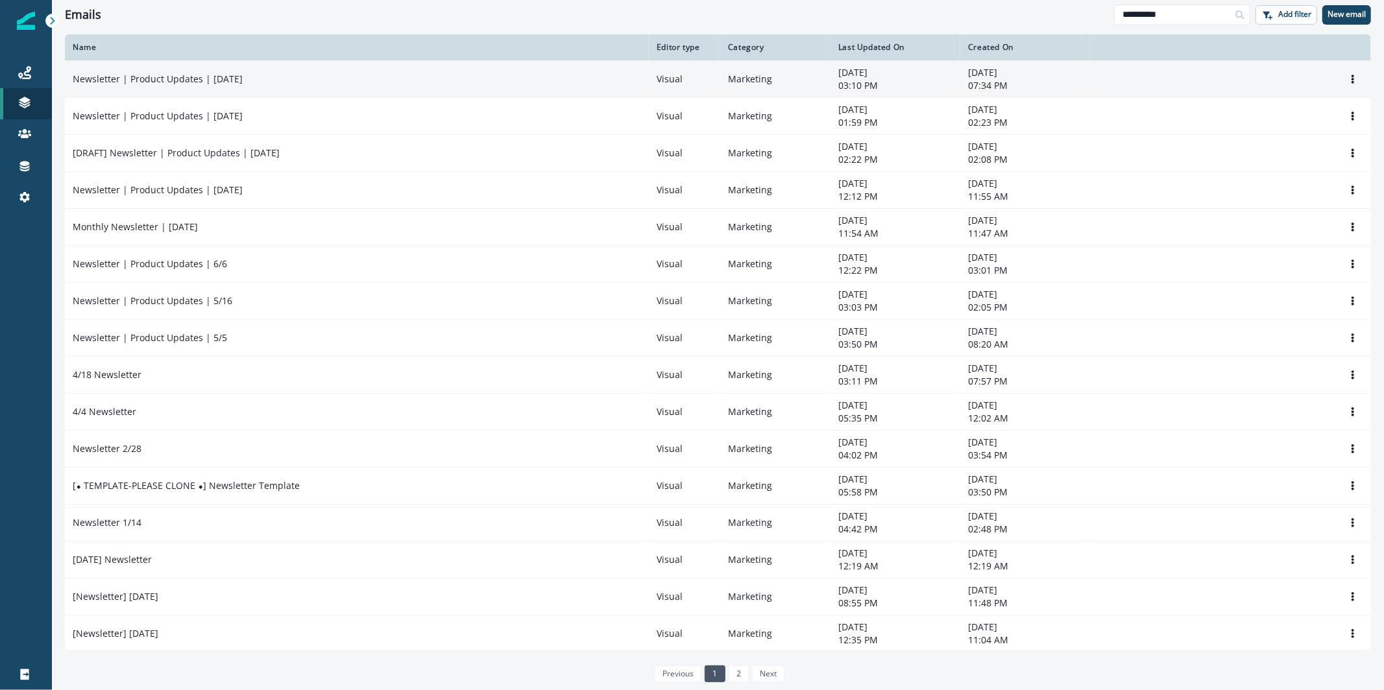
click at [251, 90] on td "Newsletter | Product Updates | [DATE]" at bounding box center [357, 78] width 584 height 37
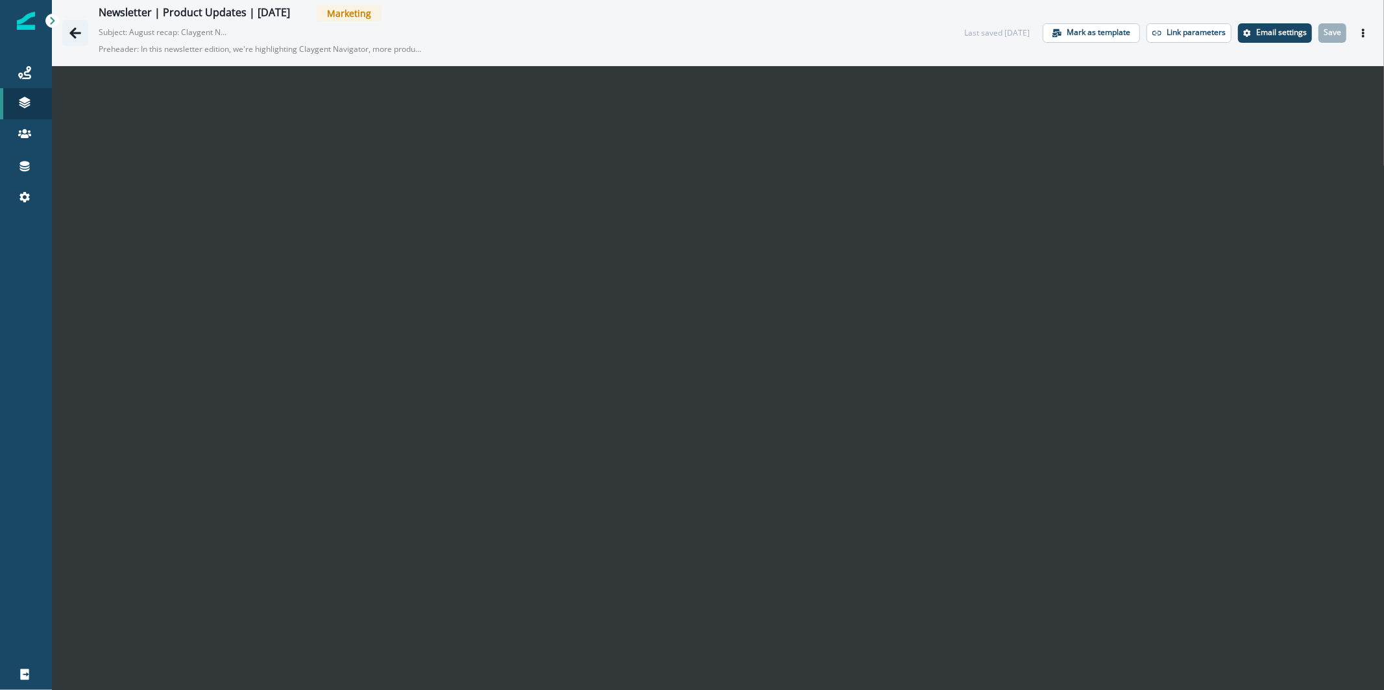
click at [76, 24] on button "Go back" at bounding box center [75, 33] width 26 height 26
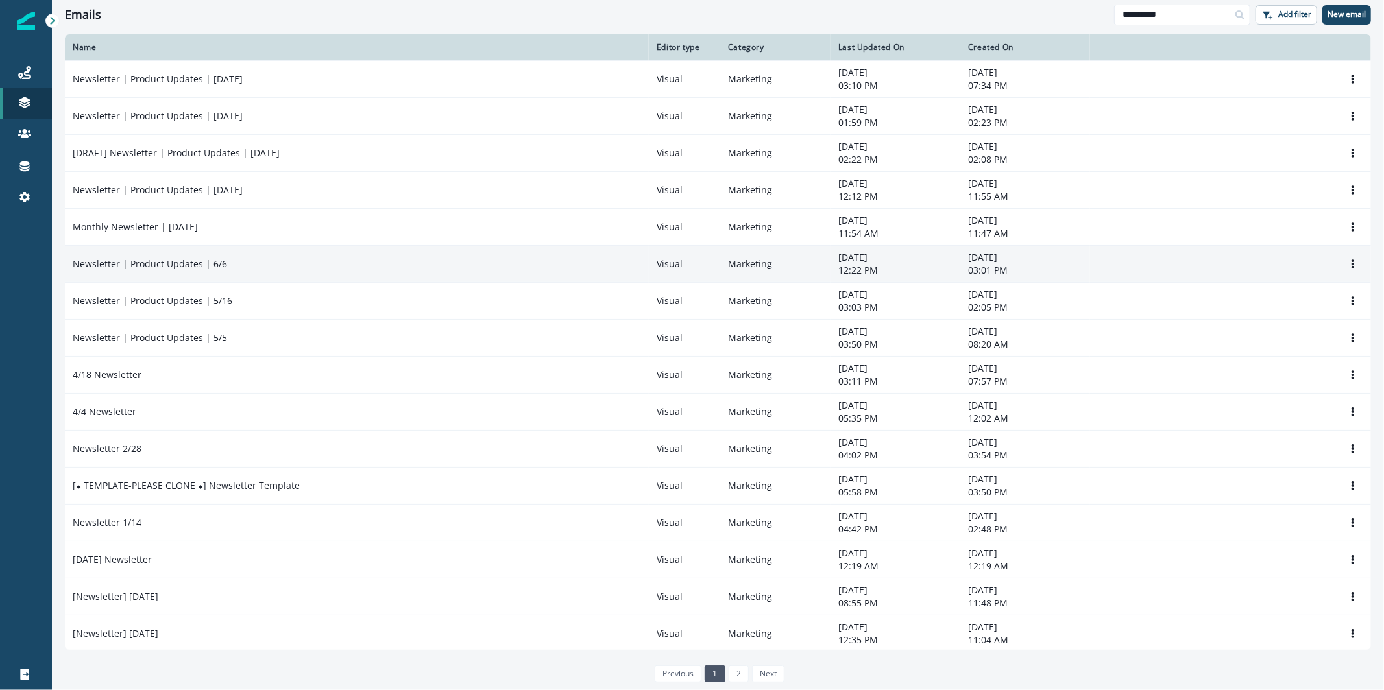
click at [219, 271] on td "Newsletter | Product Updates | 6/6" at bounding box center [357, 263] width 584 height 37
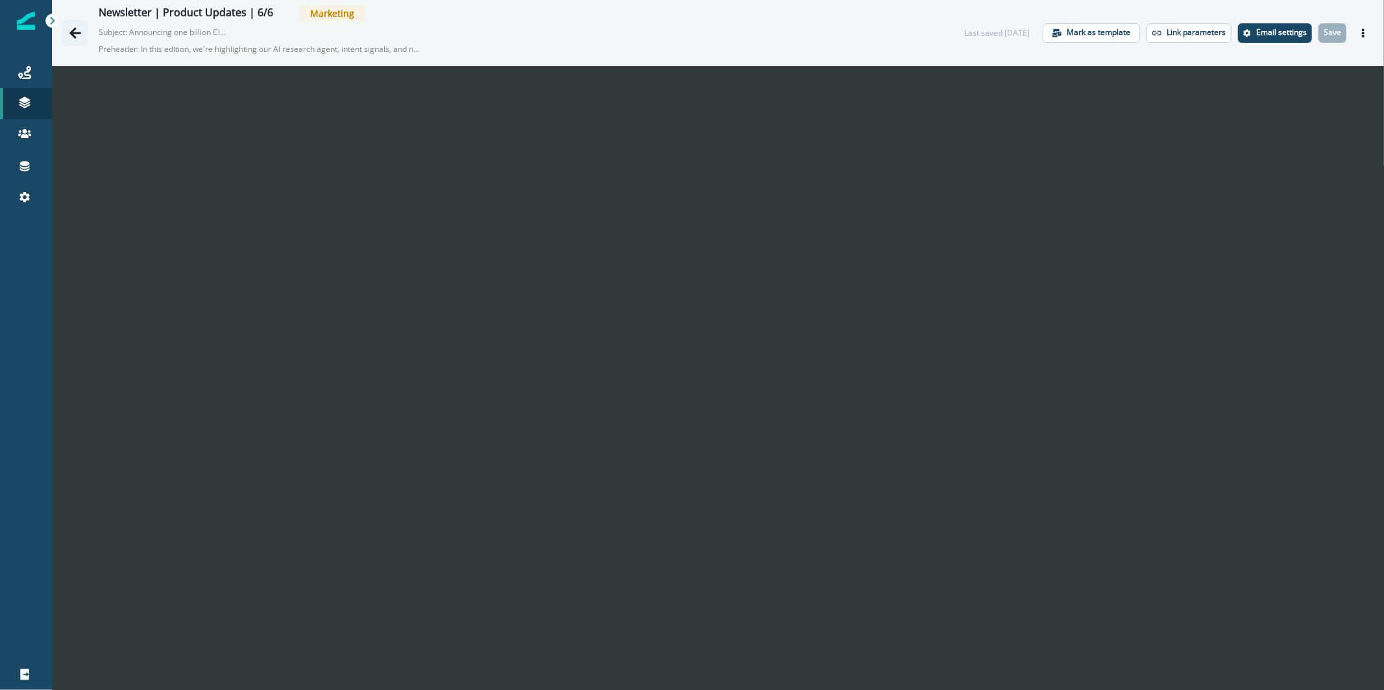
click at [78, 36] on icon "Go back" at bounding box center [75, 33] width 13 height 13
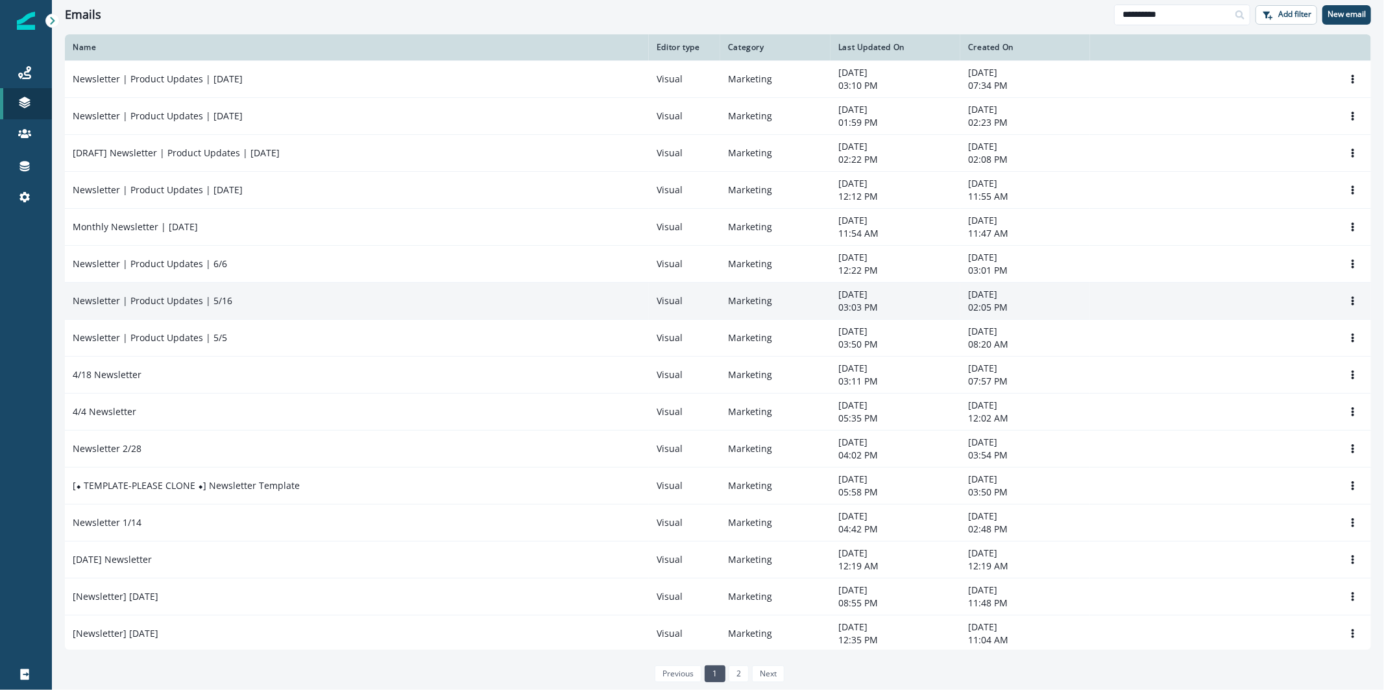
click at [320, 295] on div "Newsletter | Product Updates | 5/16" at bounding box center [357, 301] width 568 height 13
